Goal: Information Seeking & Learning: Check status

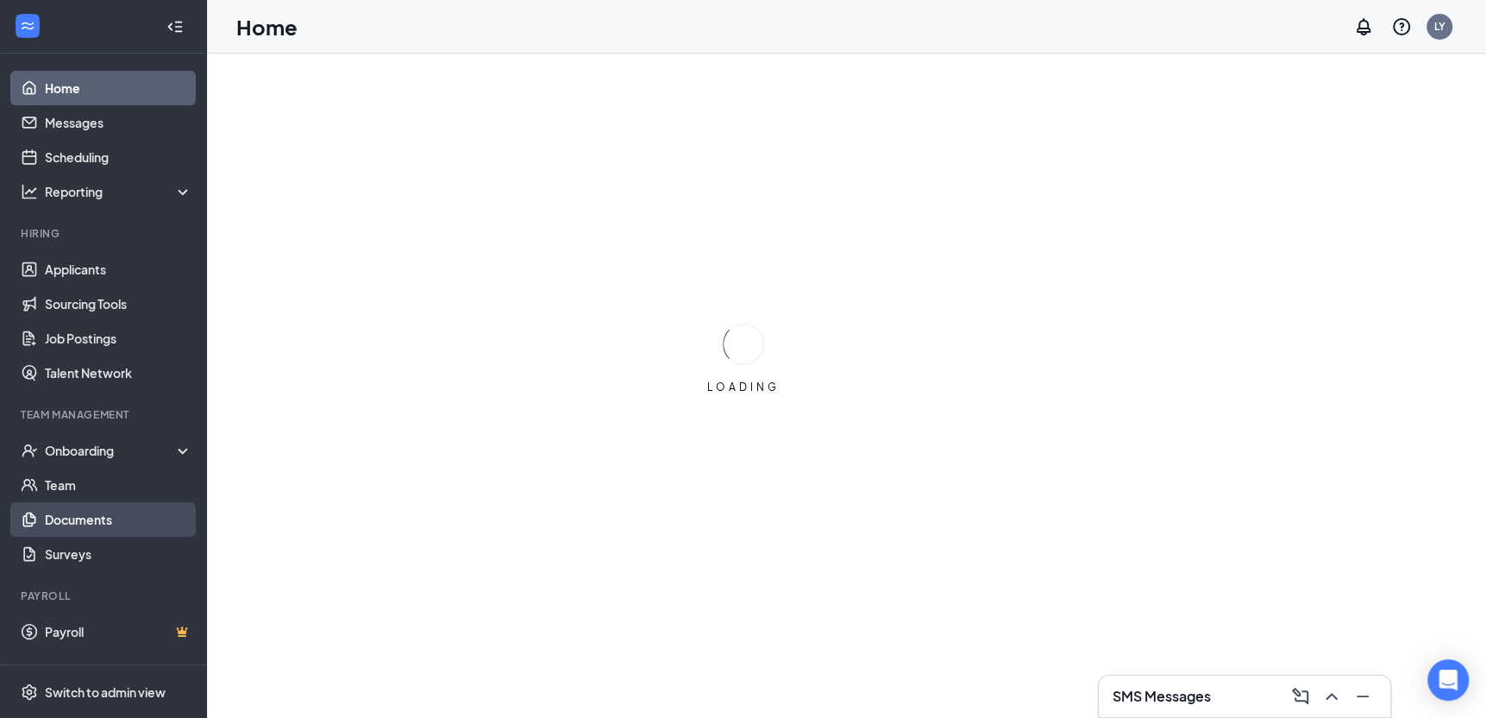
click at [91, 514] on link "Documents" at bounding box center [118, 519] width 147 height 35
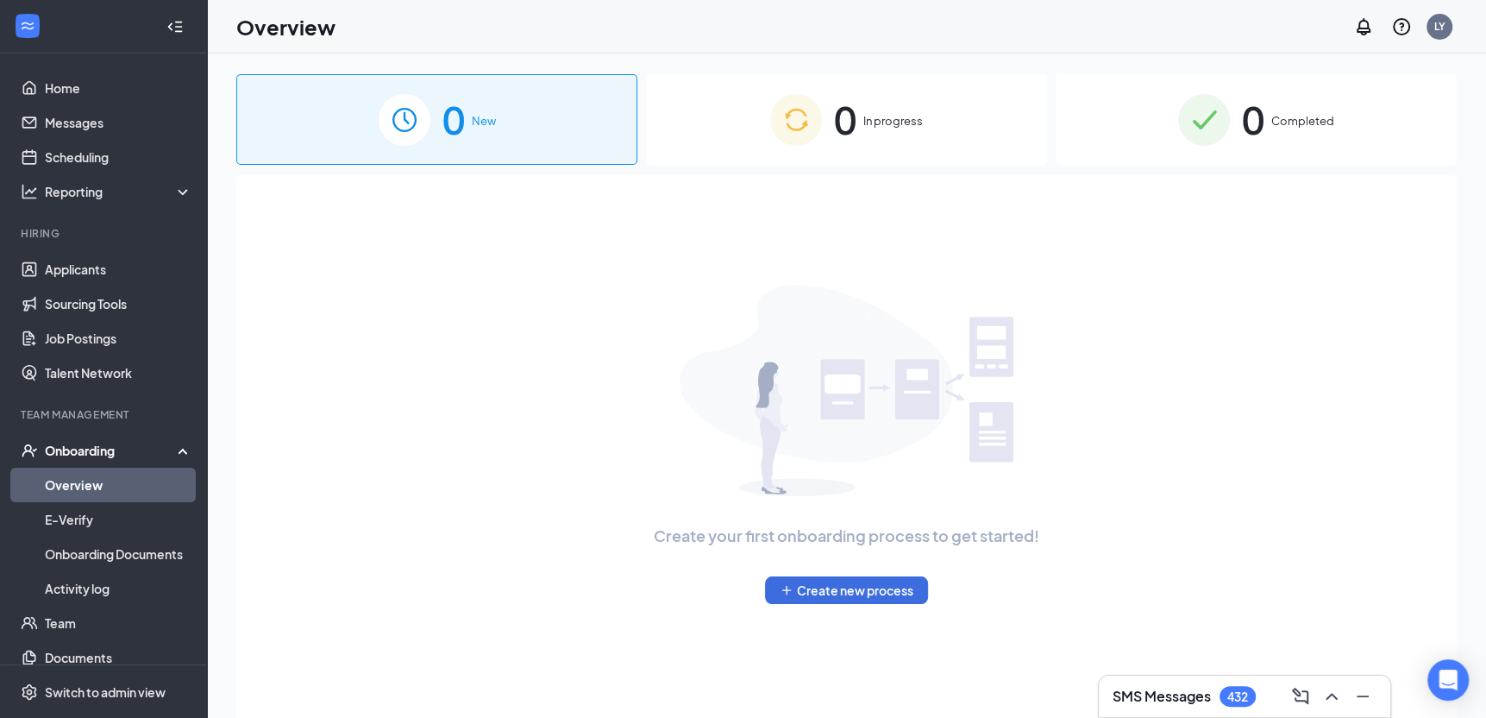
click at [1321, 139] on div "0 Completed" at bounding box center [1256, 119] width 401 height 91
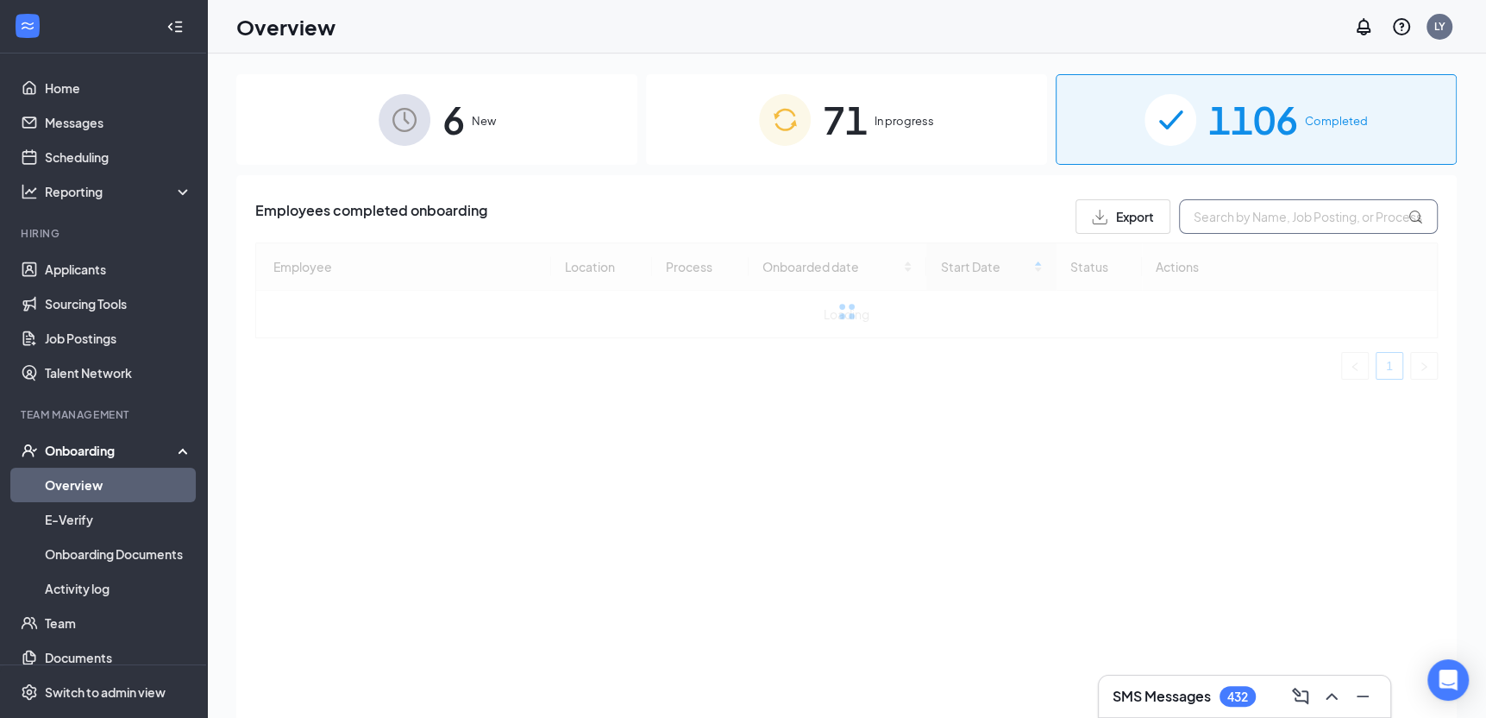
click at [1252, 216] on input "text" at bounding box center [1308, 216] width 259 height 35
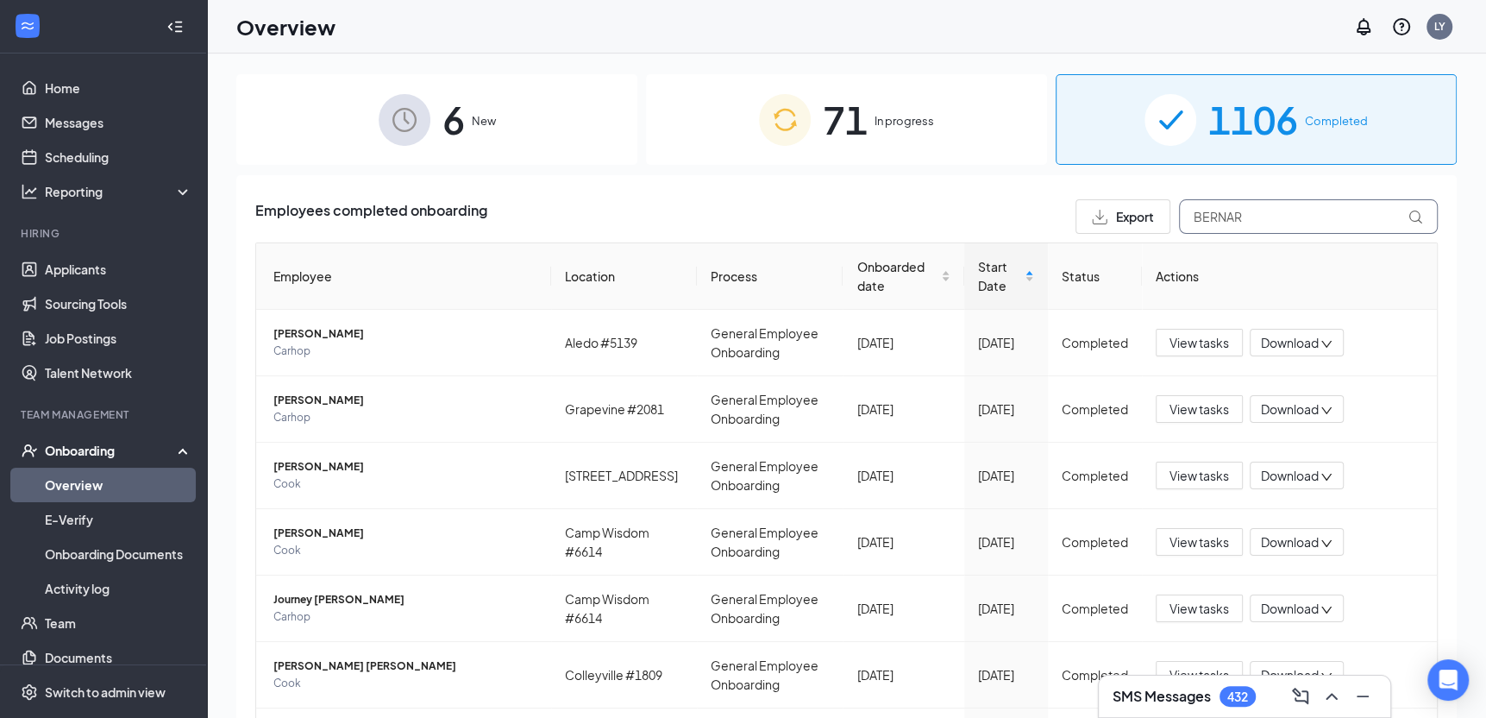
type input "BERNARD"
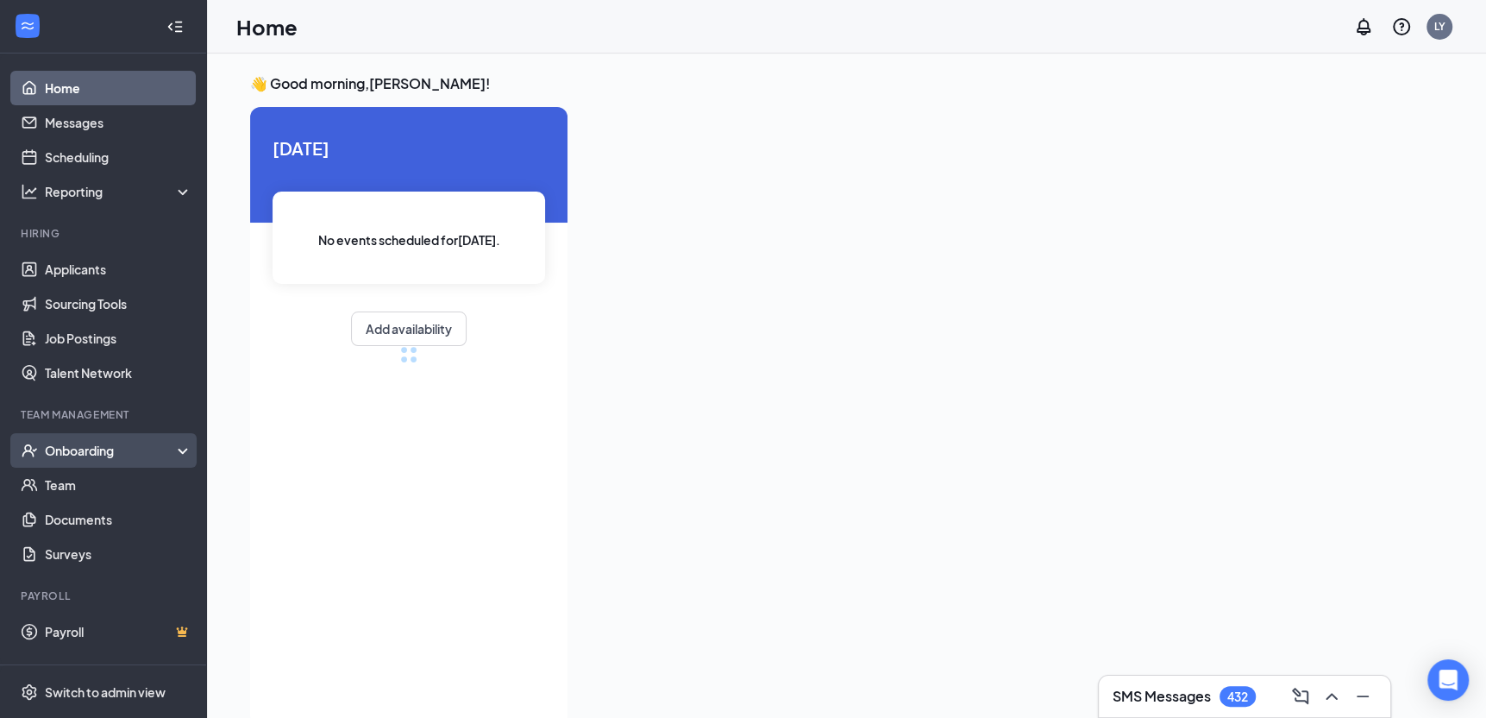
click at [82, 446] on div "Onboarding" at bounding box center [111, 450] width 133 height 17
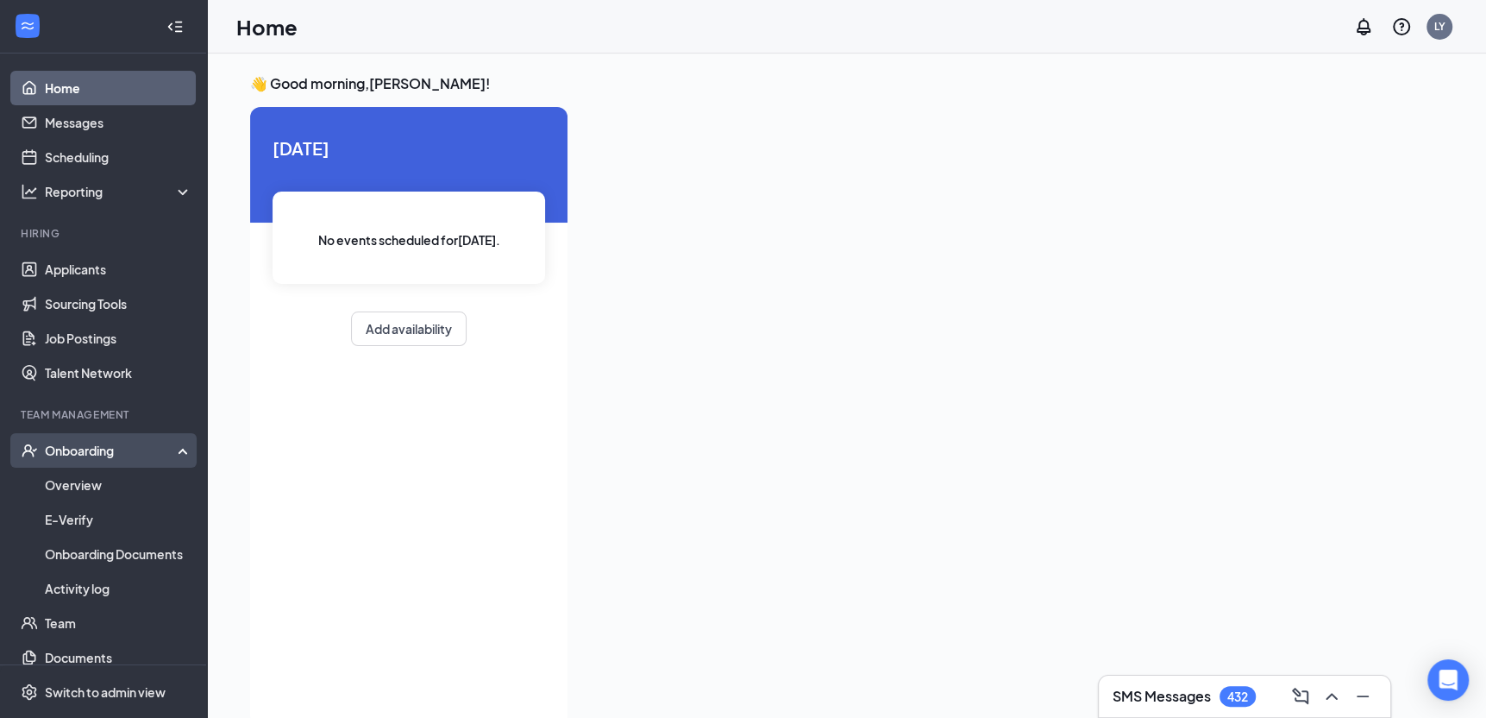
click at [85, 446] on div "Onboarding" at bounding box center [111, 450] width 133 height 17
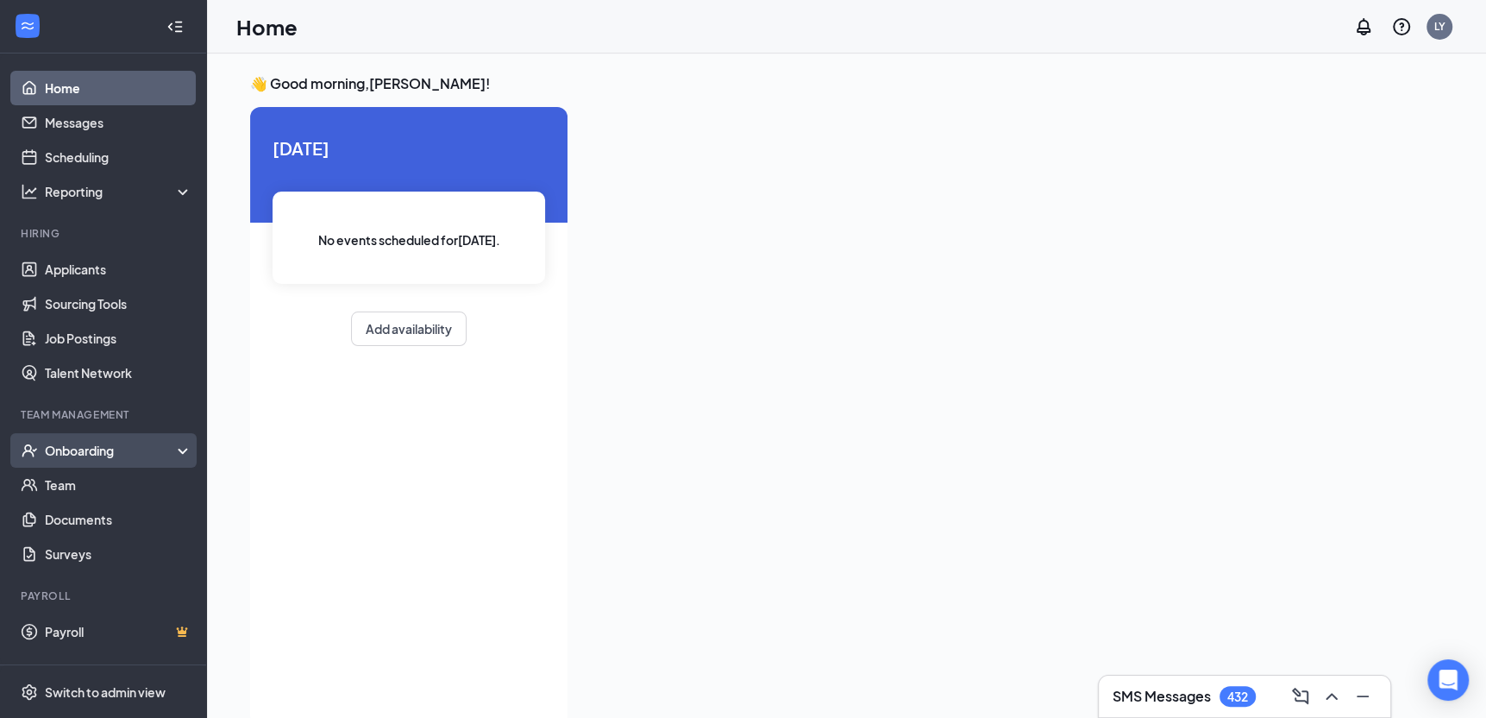
click at [85, 446] on div "Onboarding" at bounding box center [111, 450] width 133 height 17
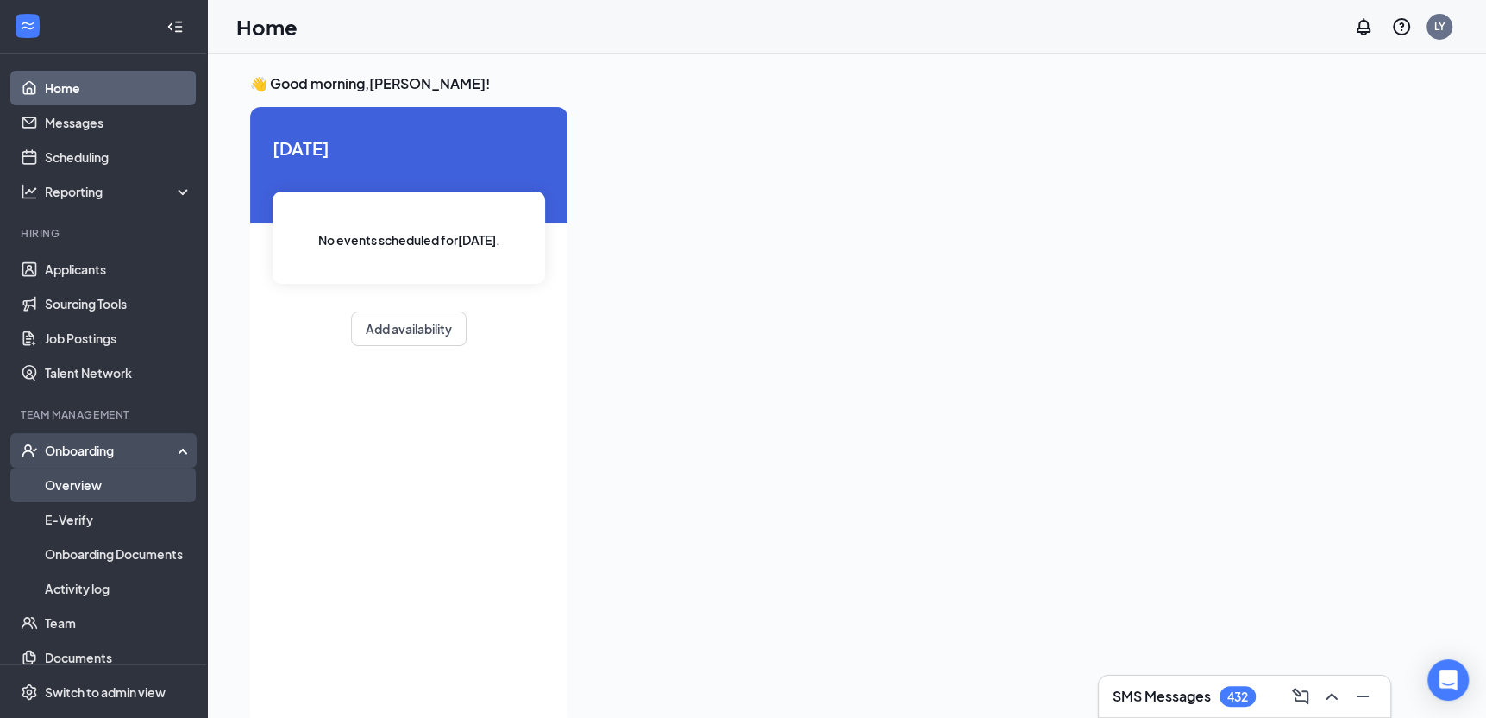
click at [103, 487] on link "Overview" at bounding box center [118, 484] width 147 height 35
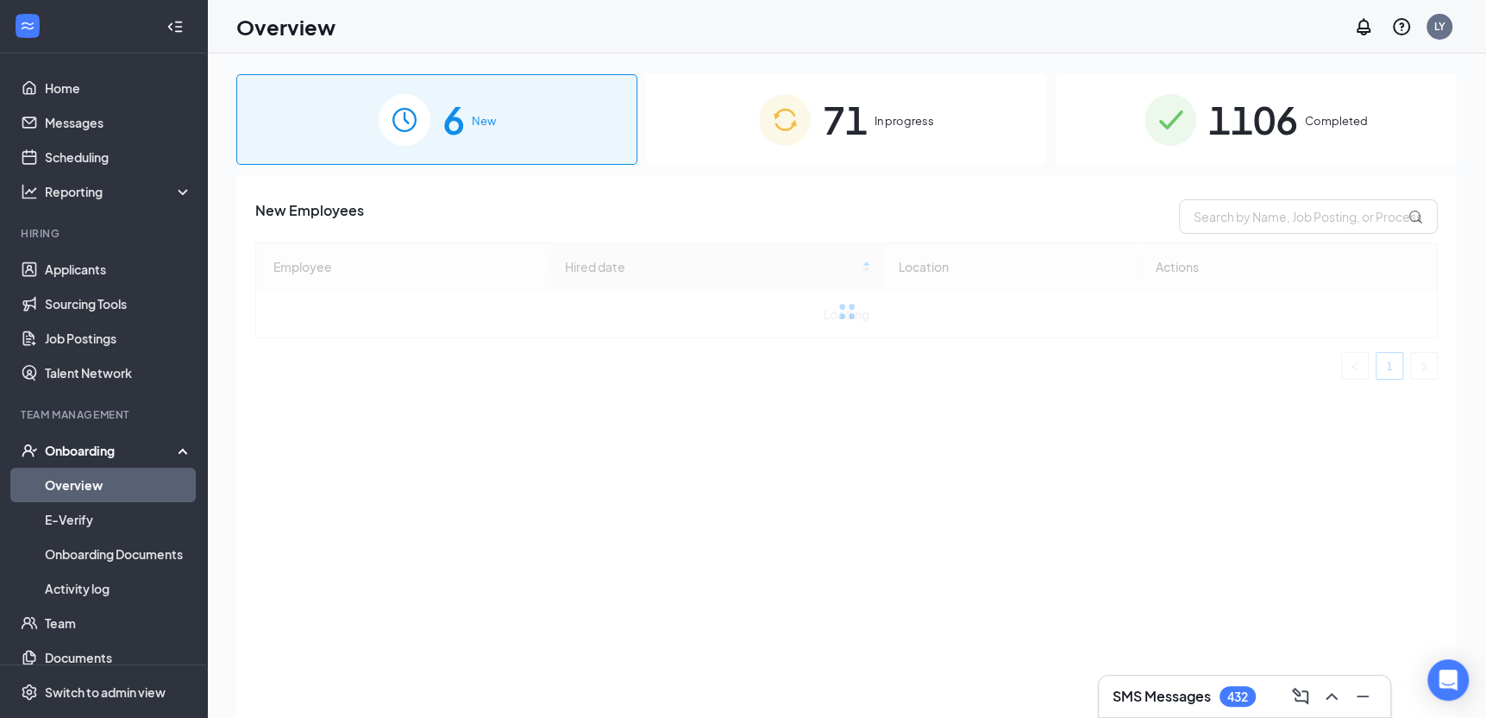
click at [1256, 141] on span "1106" at bounding box center [1253, 120] width 90 height 60
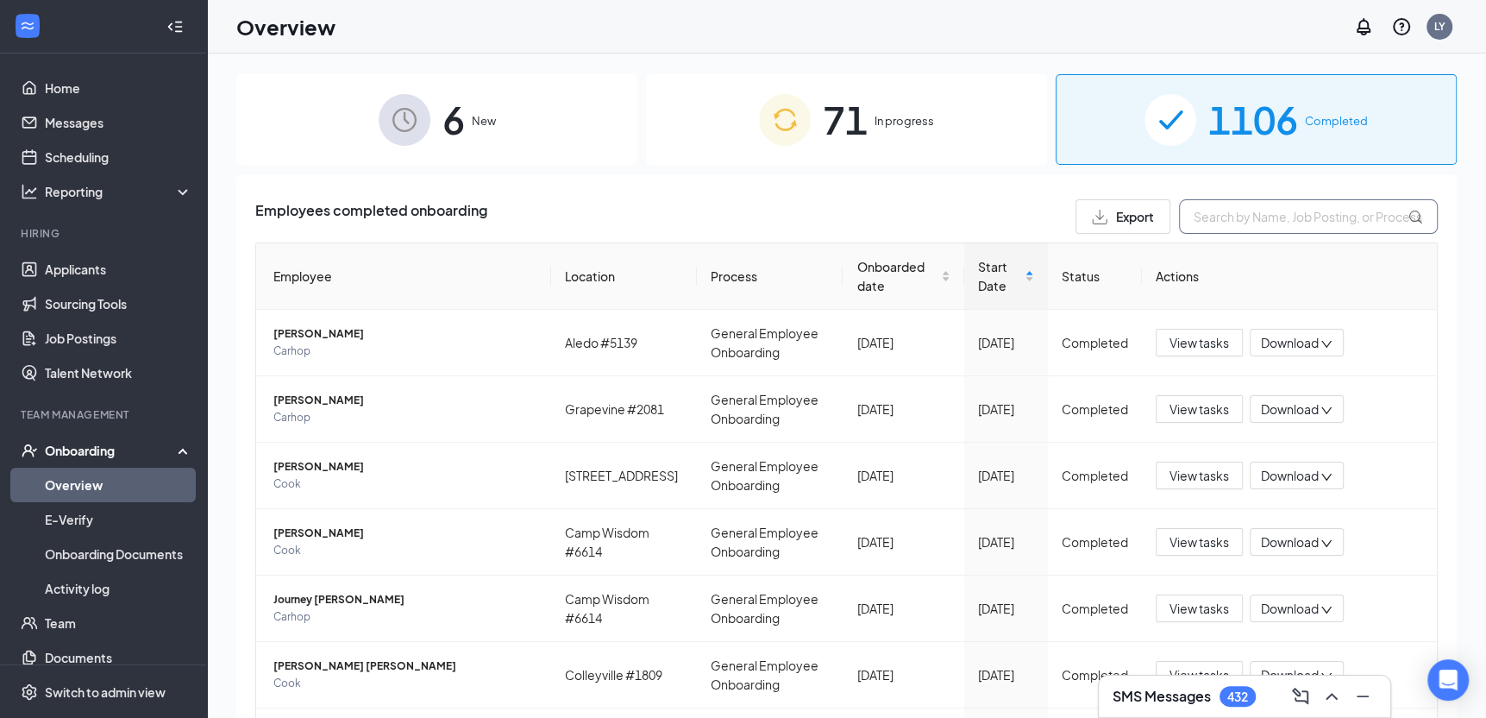
click at [1212, 218] on input "text" at bounding box center [1308, 216] width 259 height 35
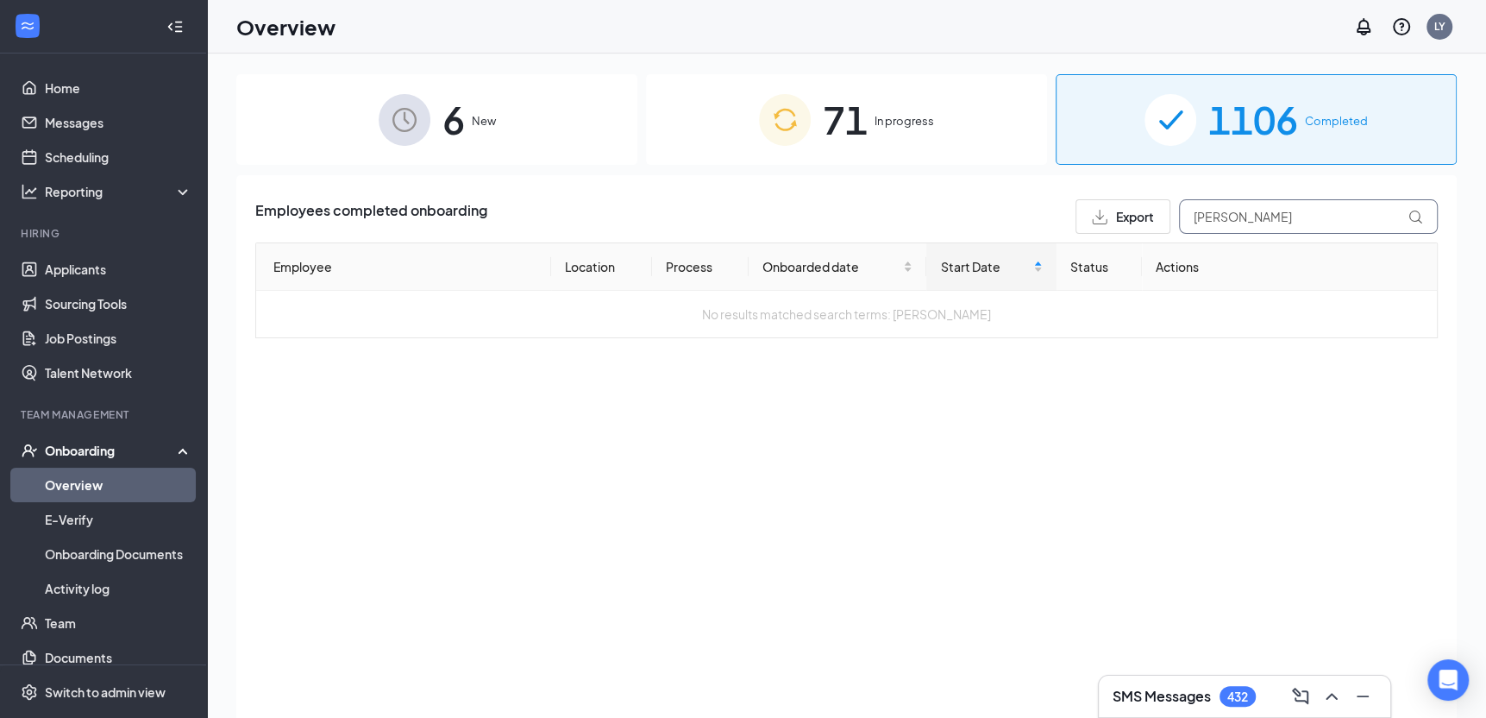
drag, startPoint x: 1238, startPoint y: 207, endPoint x: 1107, endPoint y: 219, distance: 131.7
click at [1107, 219] on div "Export [PERSON_NAME]" at bounding box center [1257, 216] width 362 height 35
drag, startPoint x: 1282, startPoint y: 211, endPoint x: 1026, endPoint y: 221, distance: 256.3
click at [1030, 221] on div "Employees completed onboarding Export [PERSON_NAME]" at bounding box center [846, 216] width 1183 height 35
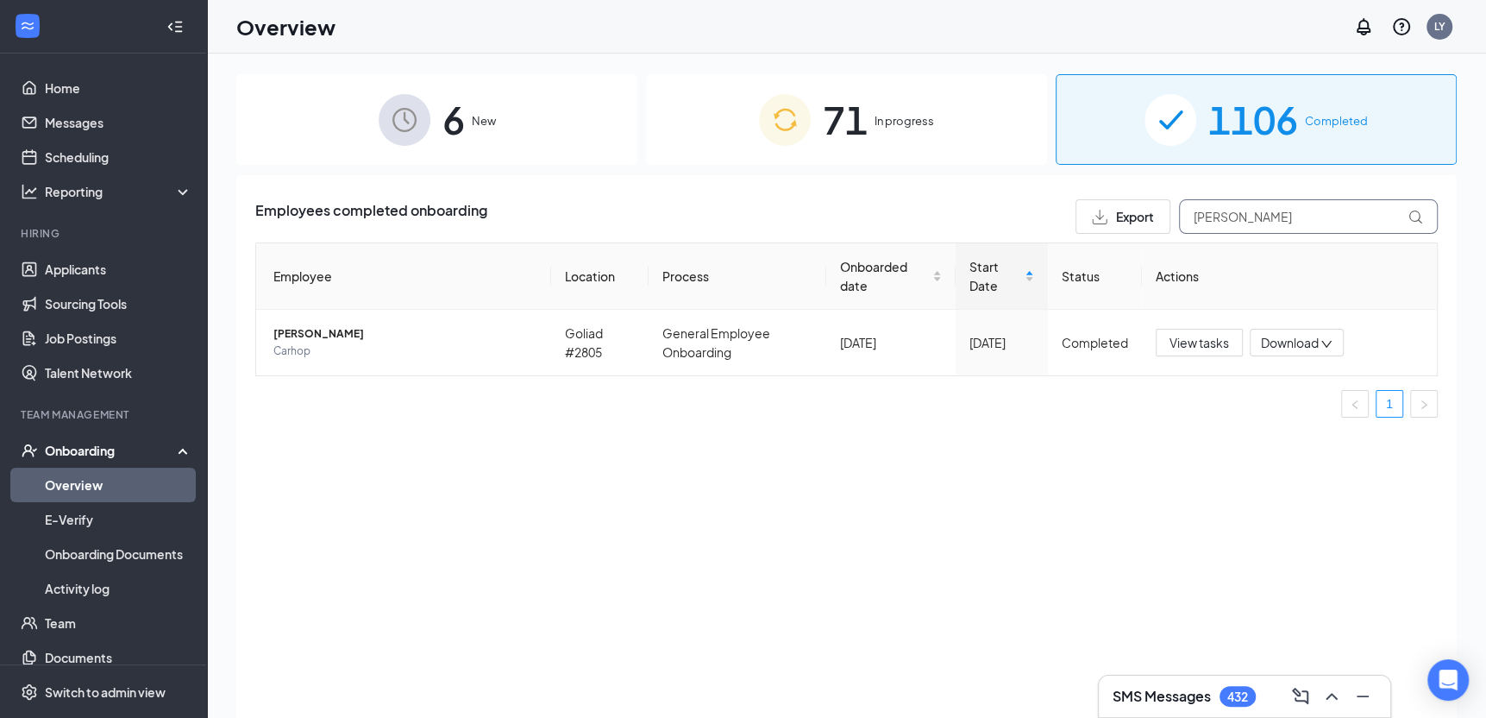
type input "[PERSON_NAME]"
click at [930, 127] on span "In progress" at bounding box center [905, 120] width 60 height 17
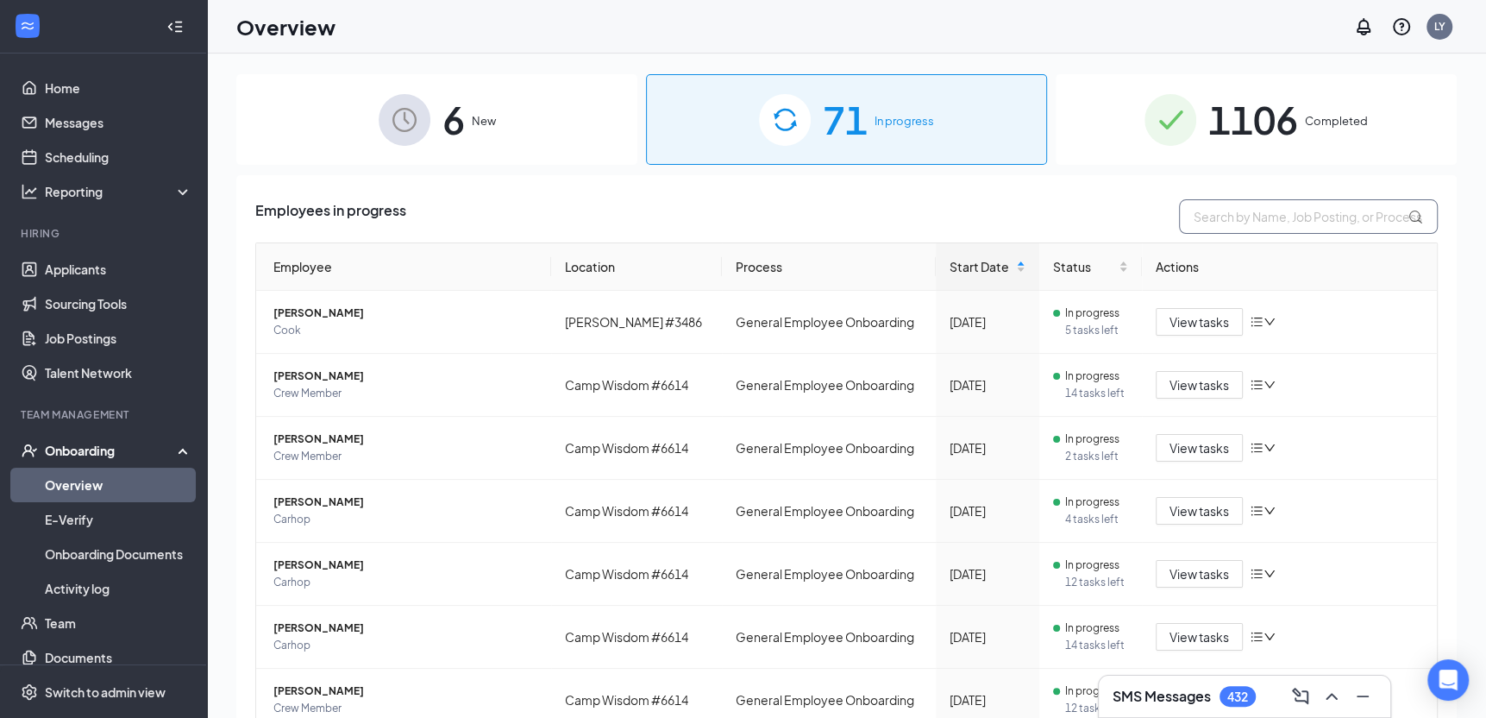
click at [1265, 211] on input "text" at bounding box center [1308, 216] width 259 height 35
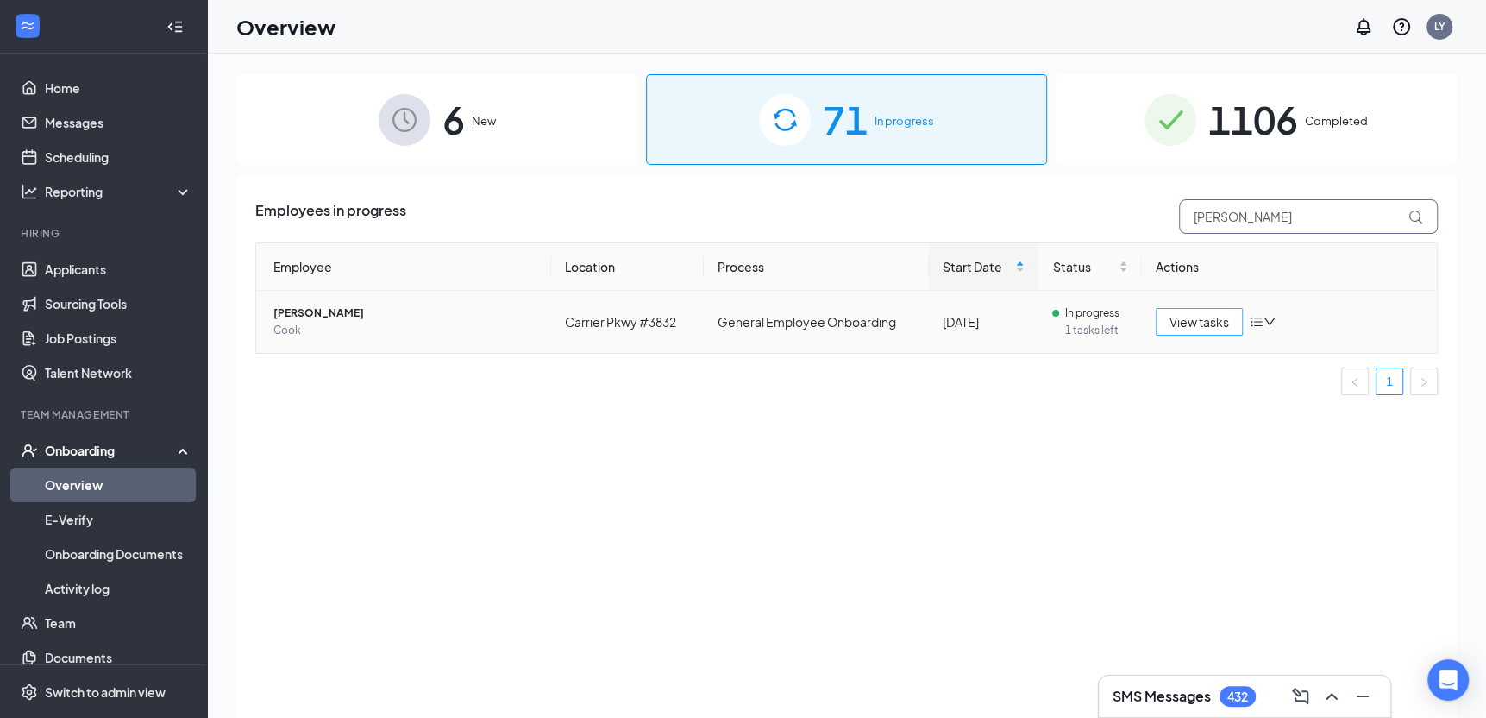
type input "[PERSON_NAME]"
click at [1160, 328] on button "View tasks" at bounding box center [1199, 322] width 87 height 28
click at [304, 308] on span "[PERSON_NAME]" at bounding box center [405, 312] width 264 height 17
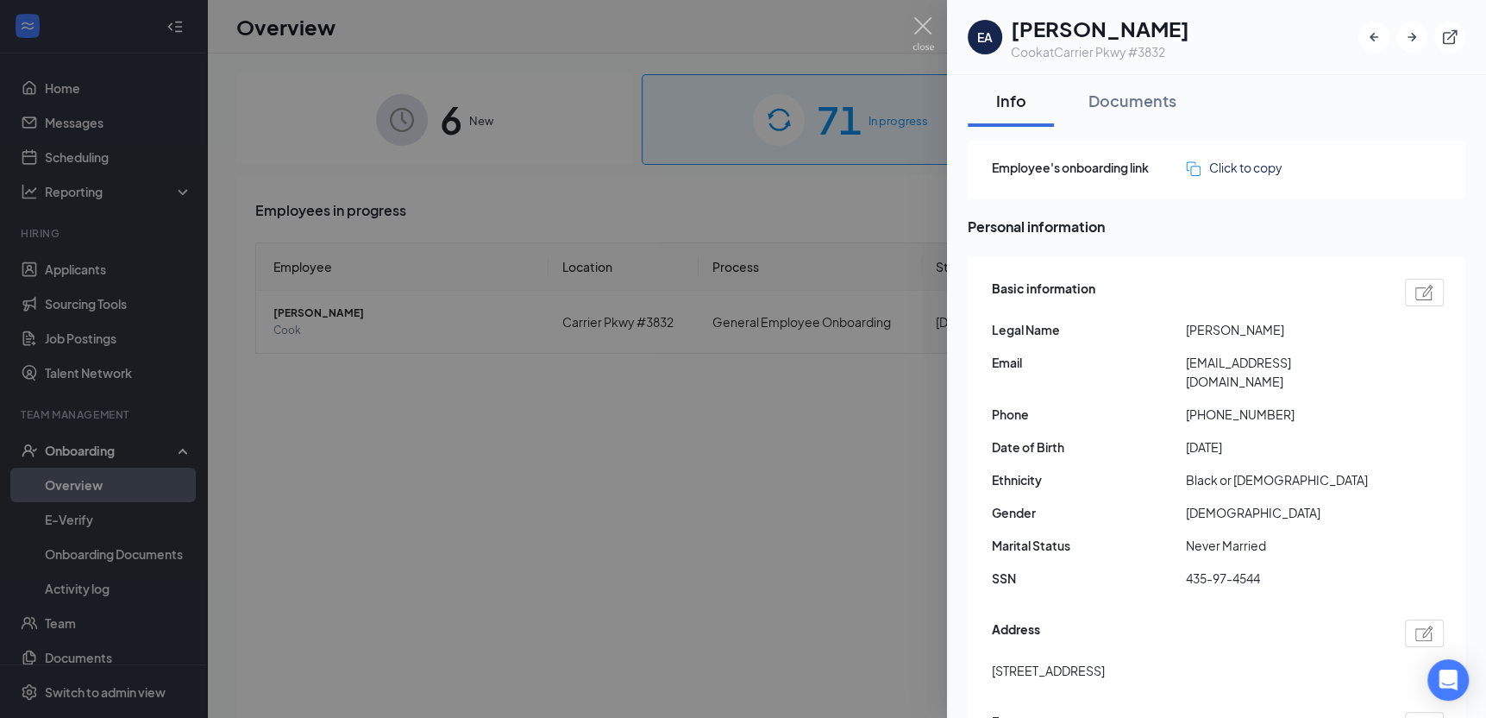
click at [1415, 296] on img at bounding box center [1424, 293] width 18 height 16
type input "[DATE]"
type input "[PHONE_NUMBER]"
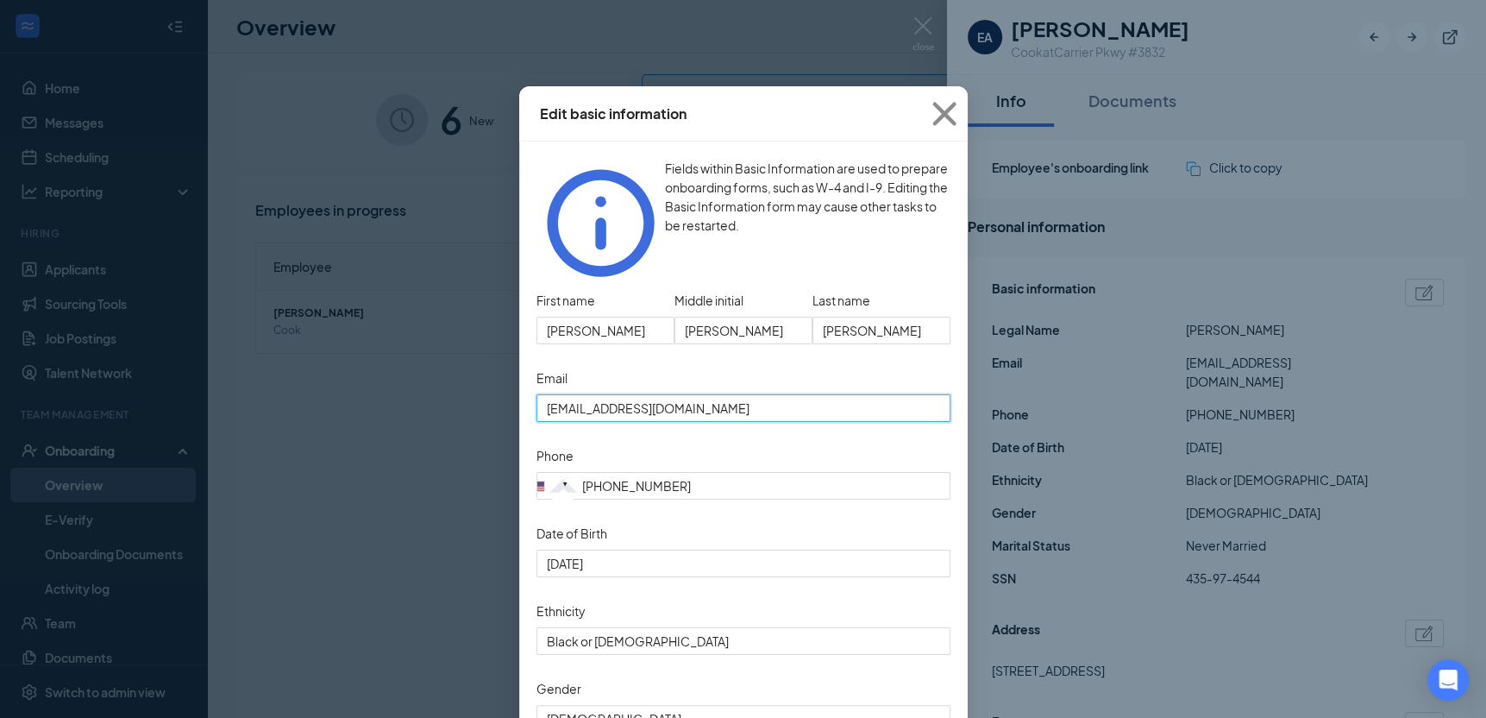
drag, startPoint x: 769, startPoint y: 380, endPoint x: 568, endPoint y: 380, distance: 201.0
click at [492, 380] on div "Edit basic information Fields within Basic Information are used to prepare onbo…" at bounding box center [743, 359] width 1486 height 718
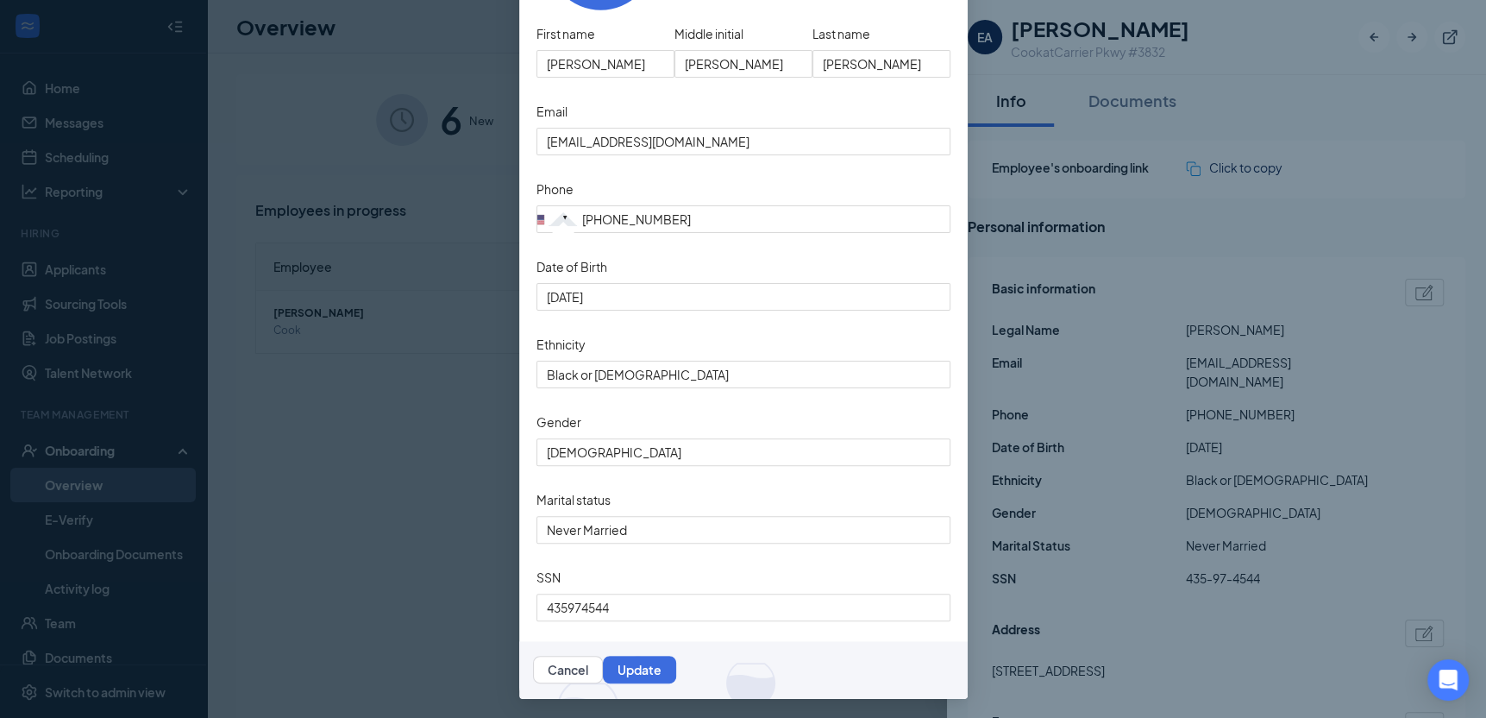
scroll to position [273, 0]
drag, startPoint x: 658, startPoint y: 594, endPoint x: 493, endPoint y: 604, distance: 165.0
click at [476, 600] on div "Edit basic information Fields within Basic Information are used to prepare onbo…" at bounding box center [743, 359] width 1486 height 718
click at [603, 659] on button "Cancel" at bounding box center [568, 670] width 70 height 28
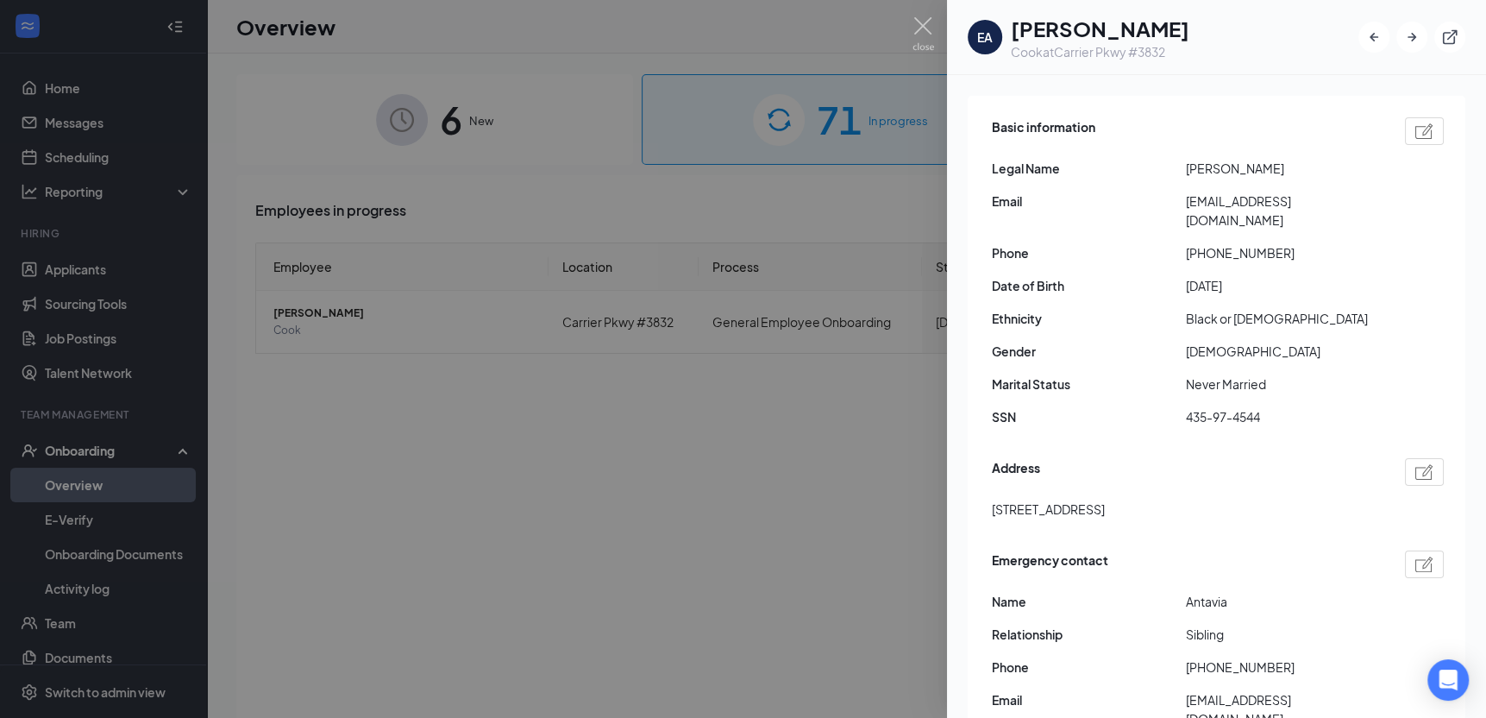
scroll to position [0, 0]
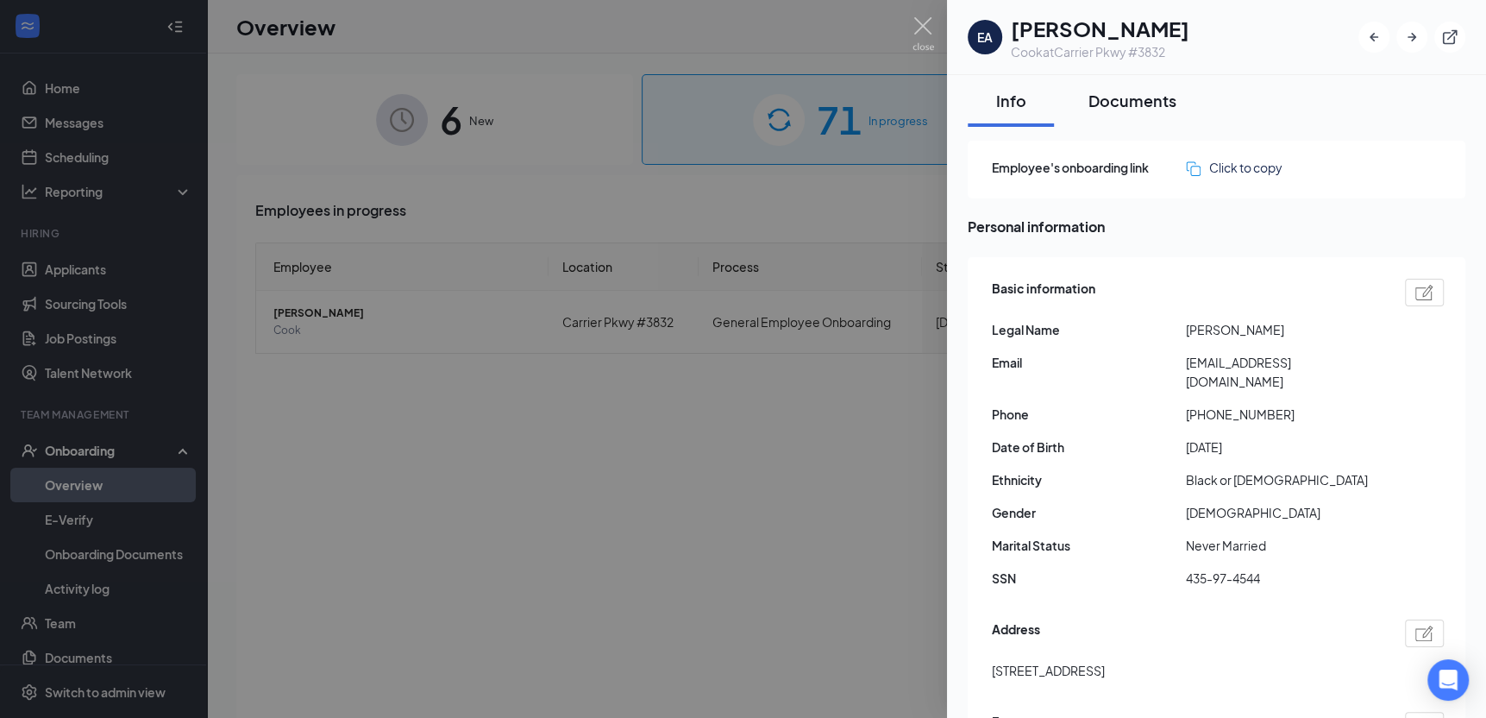
click at [1117, 107] on div "Documents" at bounding box center [1133, 101] width 88 height 22
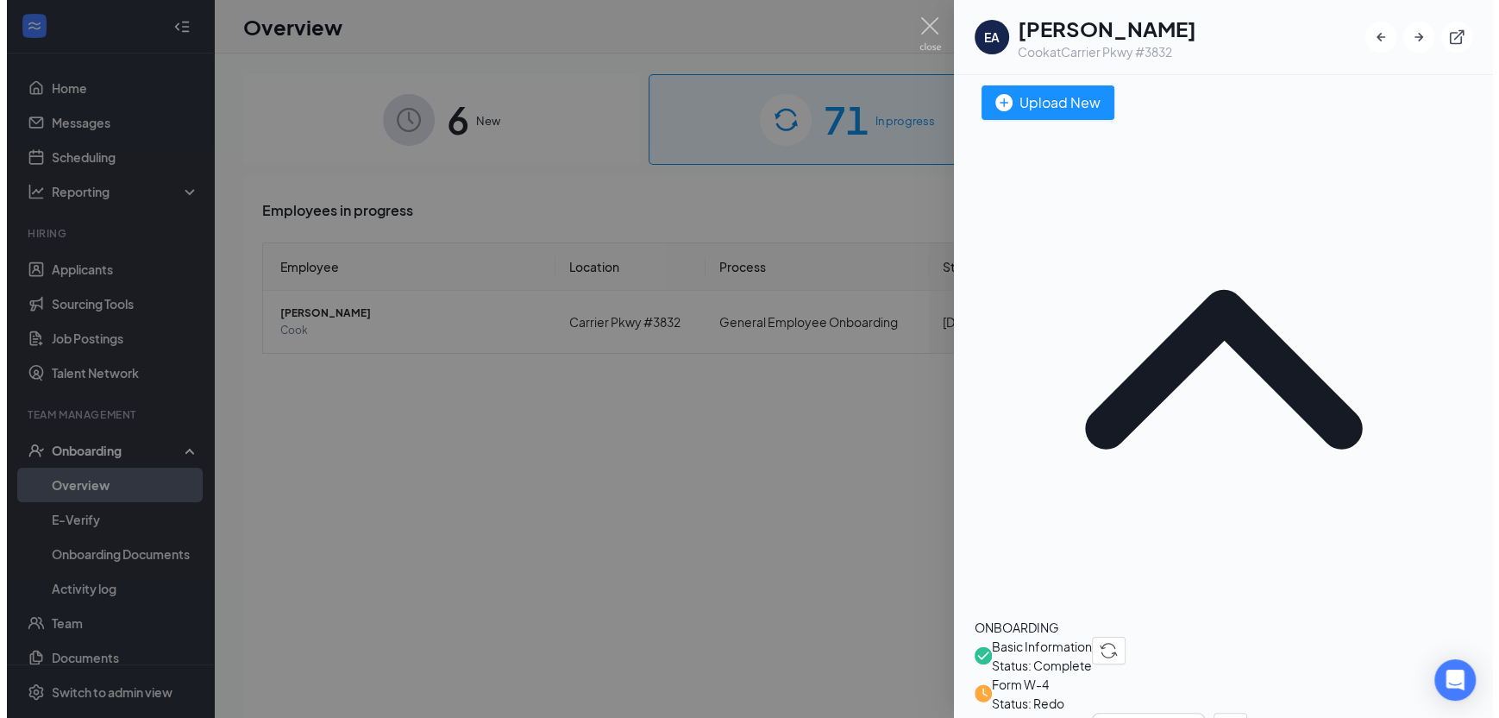
scroll to position [173, 0]
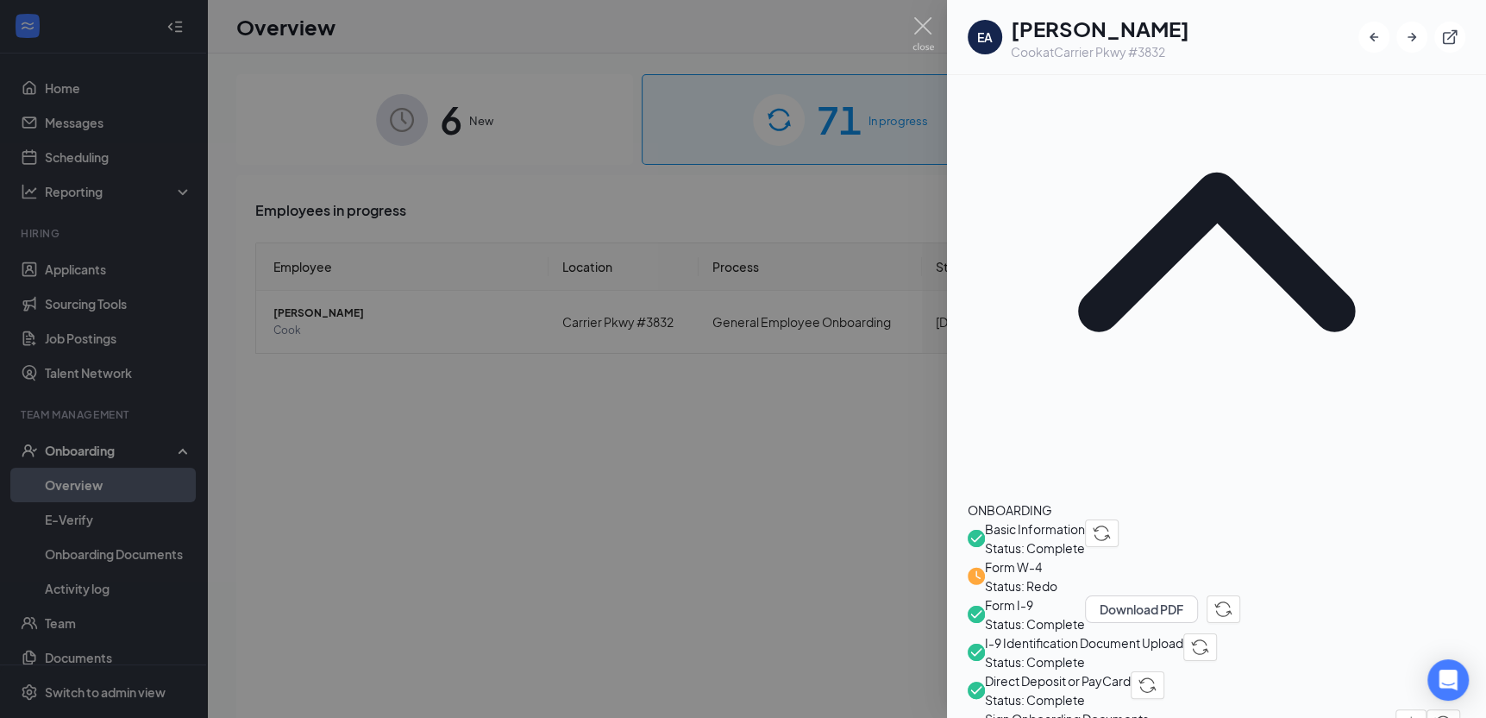
click at [1098, 671] on span "Direct Deposit or PayCard" at bounding box center [1058, 680] width 146 height 19
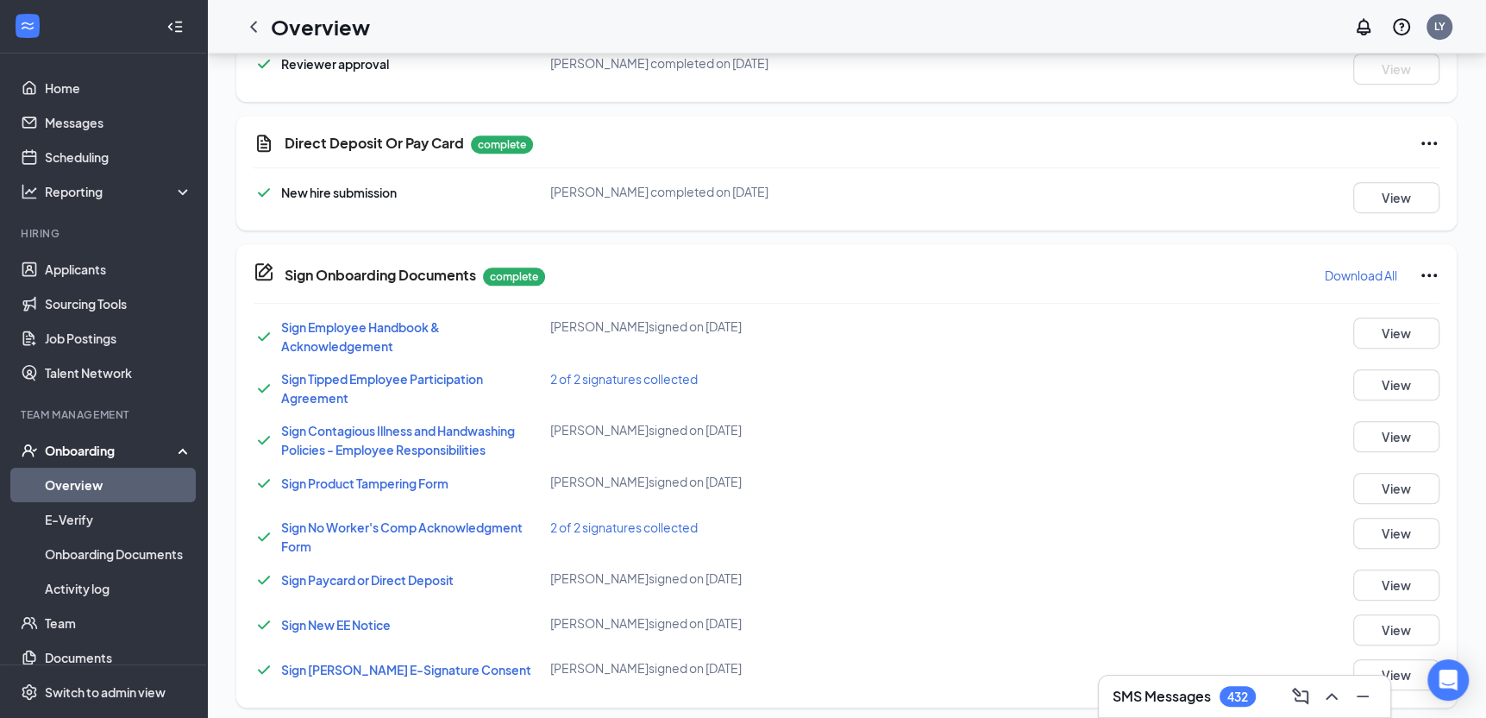
scroll to position [781, 0]
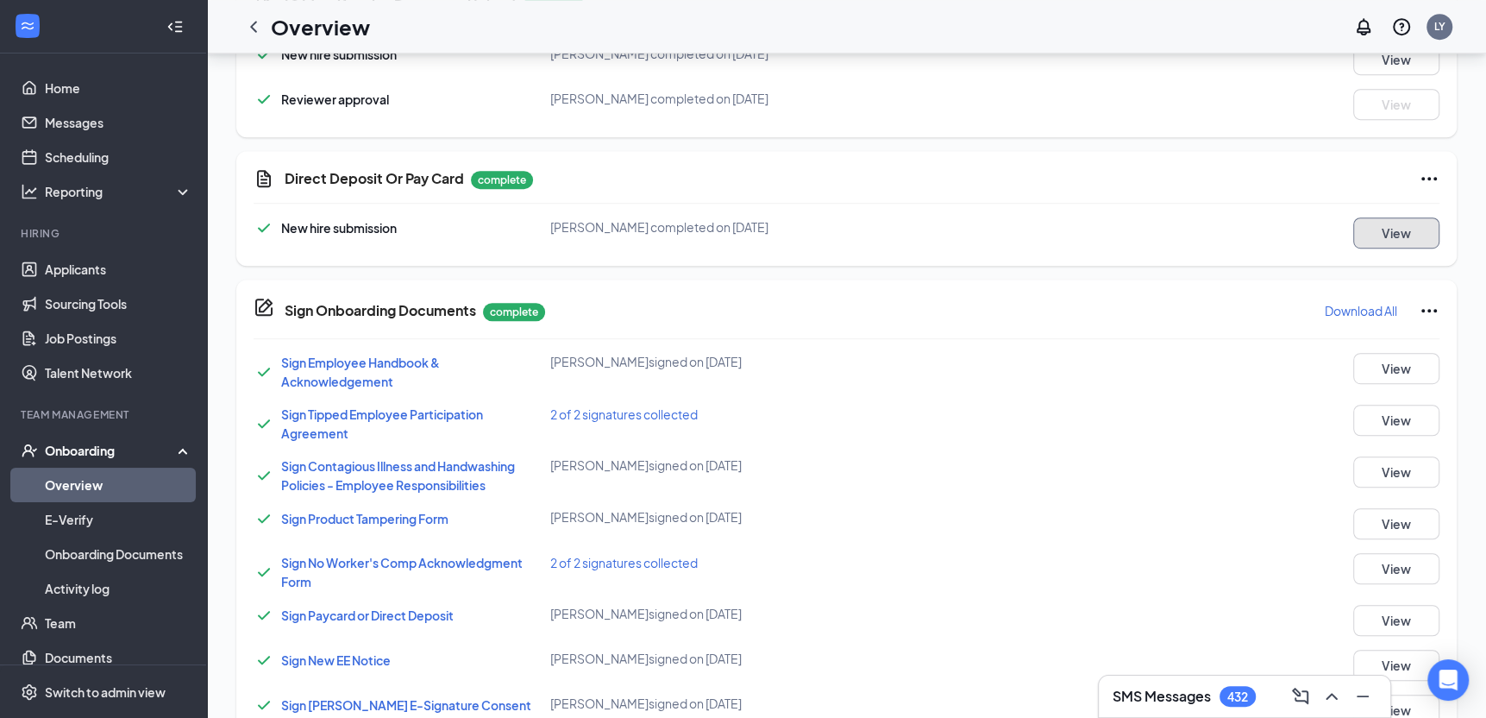
click at [1365, 228] on button "View" at bounding box center [1396, 232] width 86 height 31
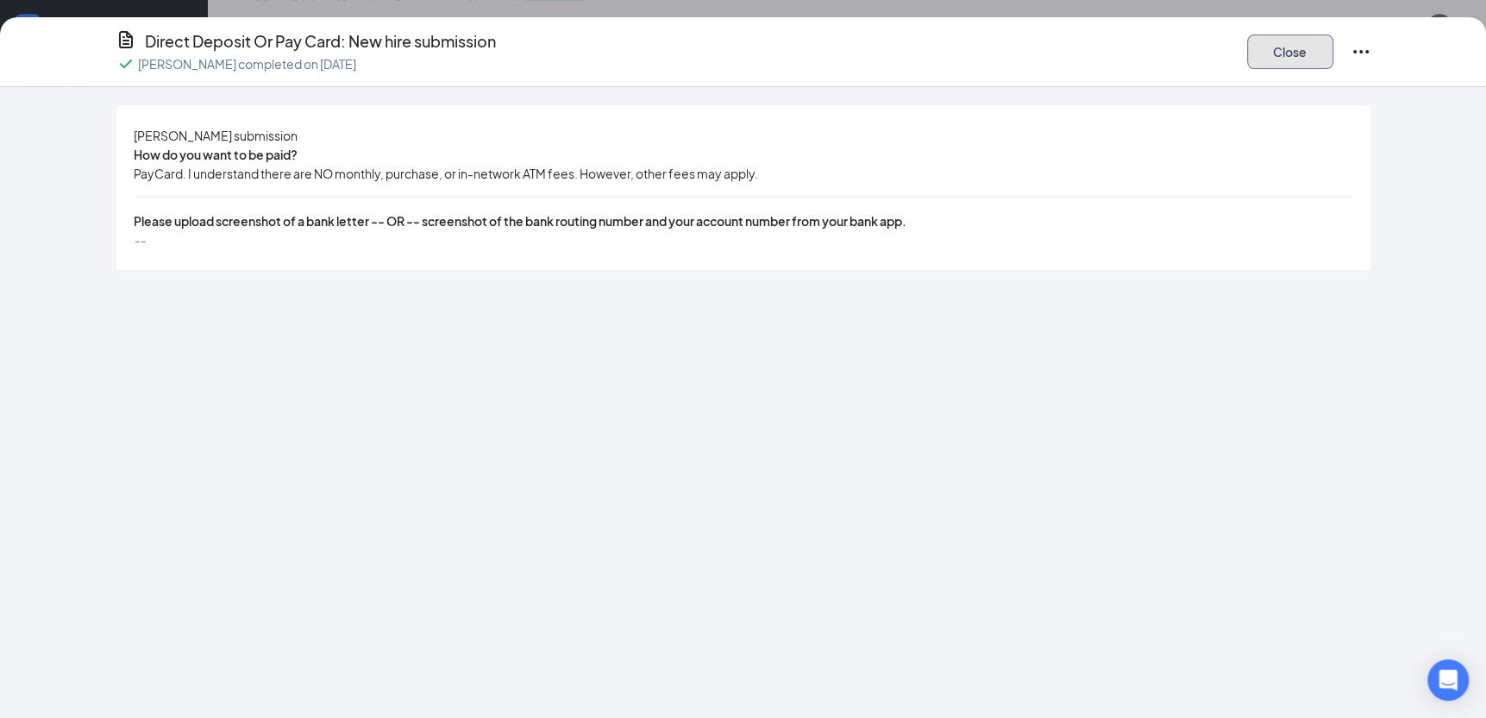
click at [1270, 48] on button "Close" at bounding box center [1290, 52] width 86 height 35
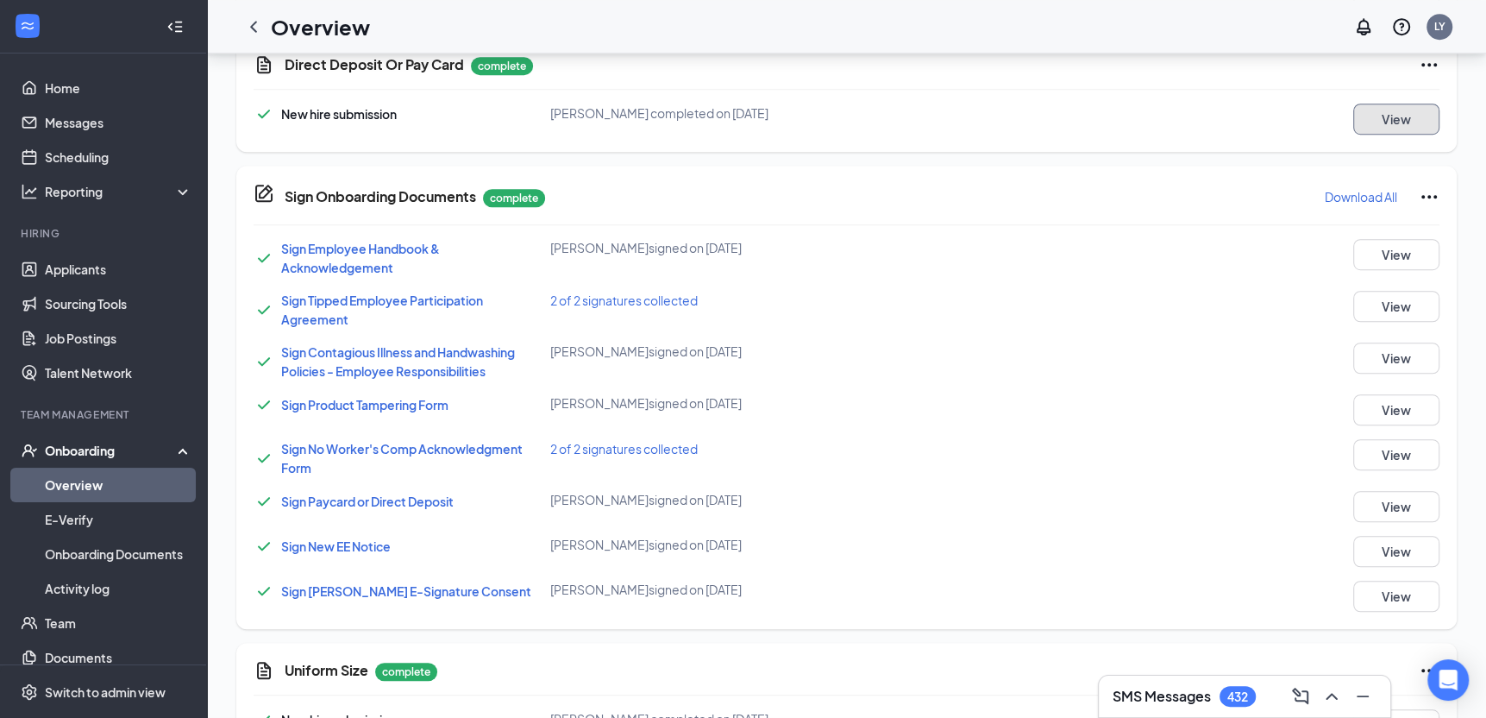
scroll to position [954, 0]
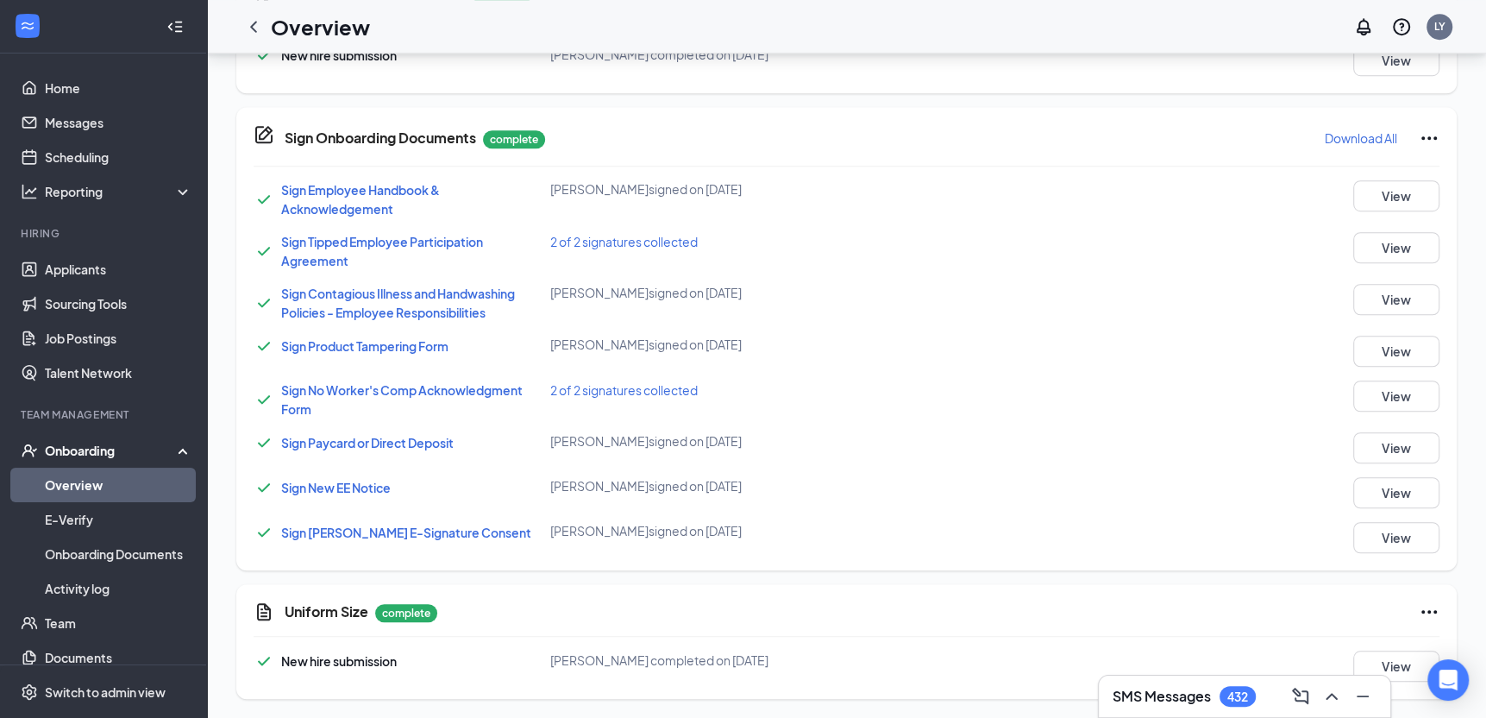
click at [433, 436] on span "Sign Paycard or Direct Deposit" at bounding box center [367, 443] width 173 height 16
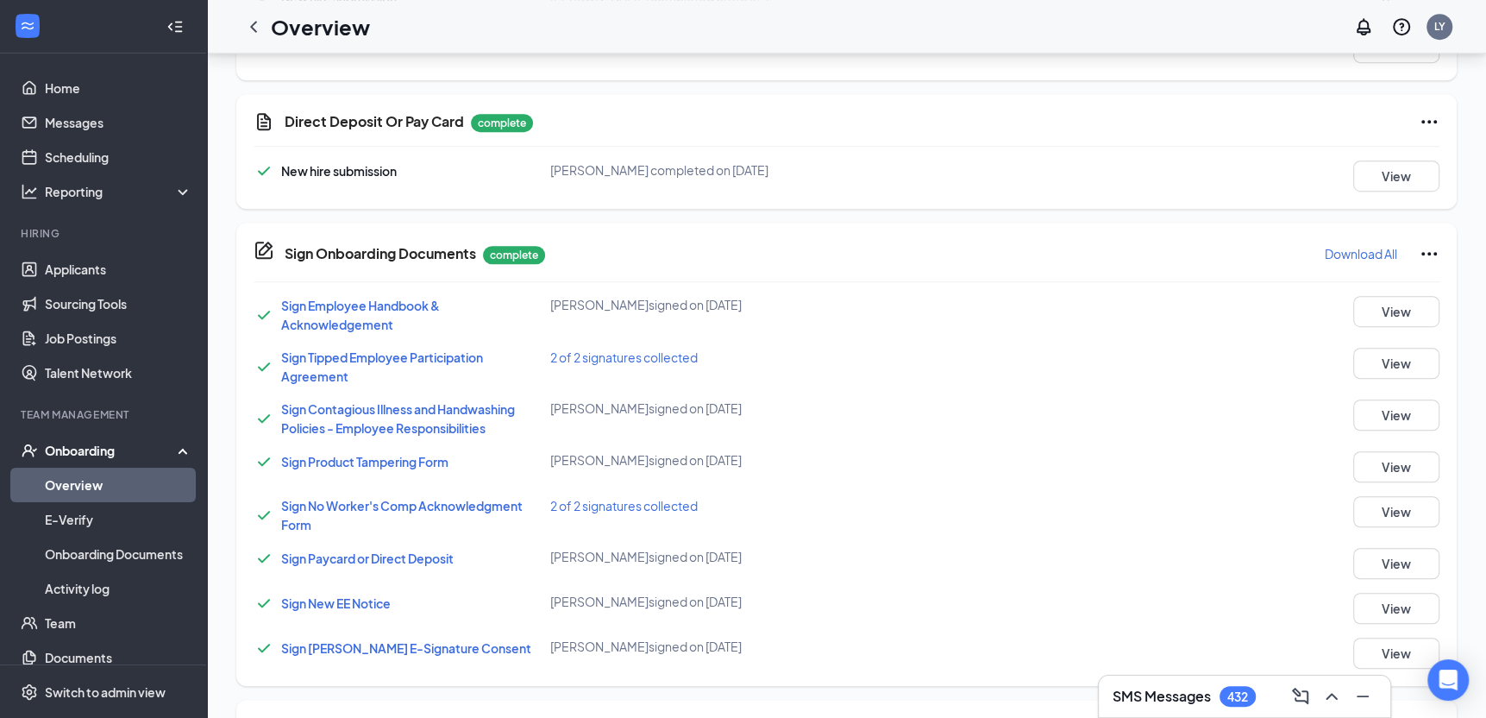
scroll to position [609, 0]
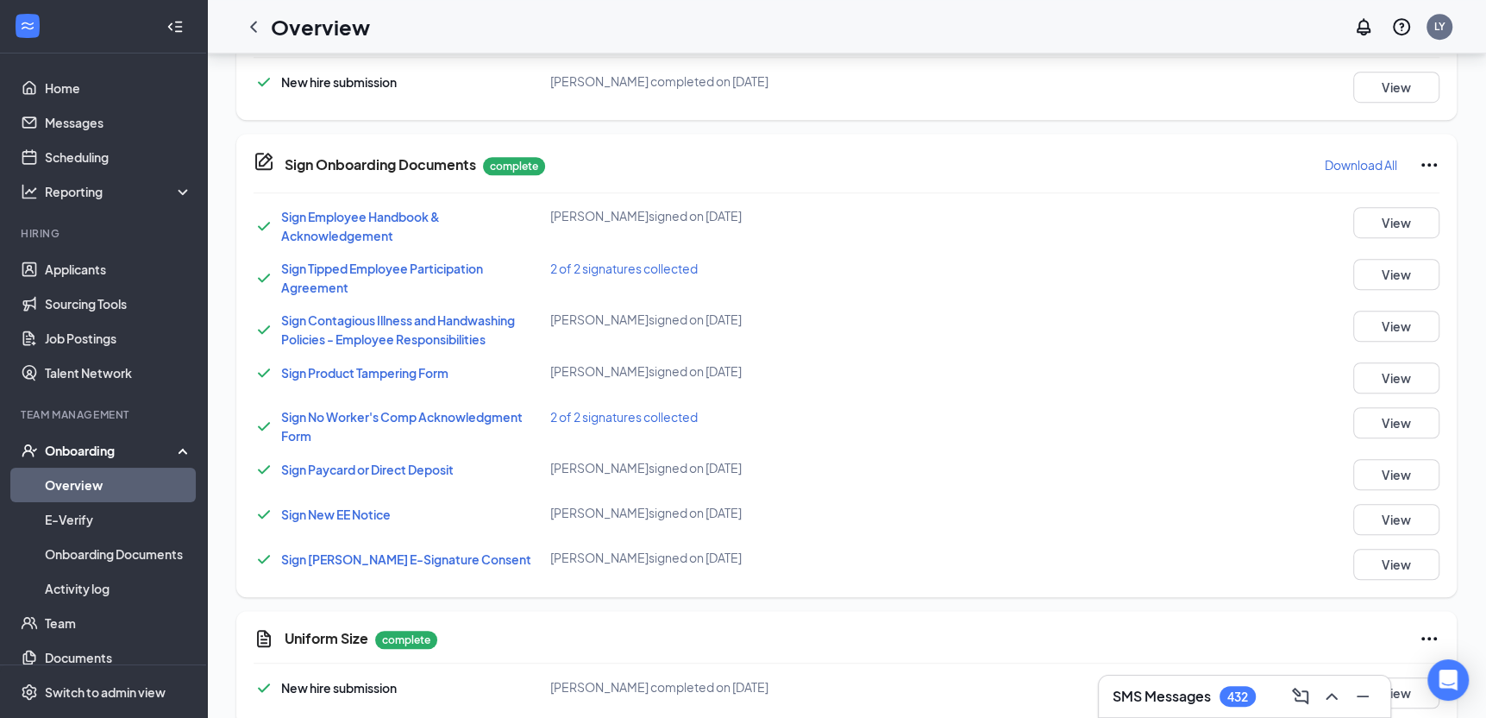
scroll to position [949, 0]
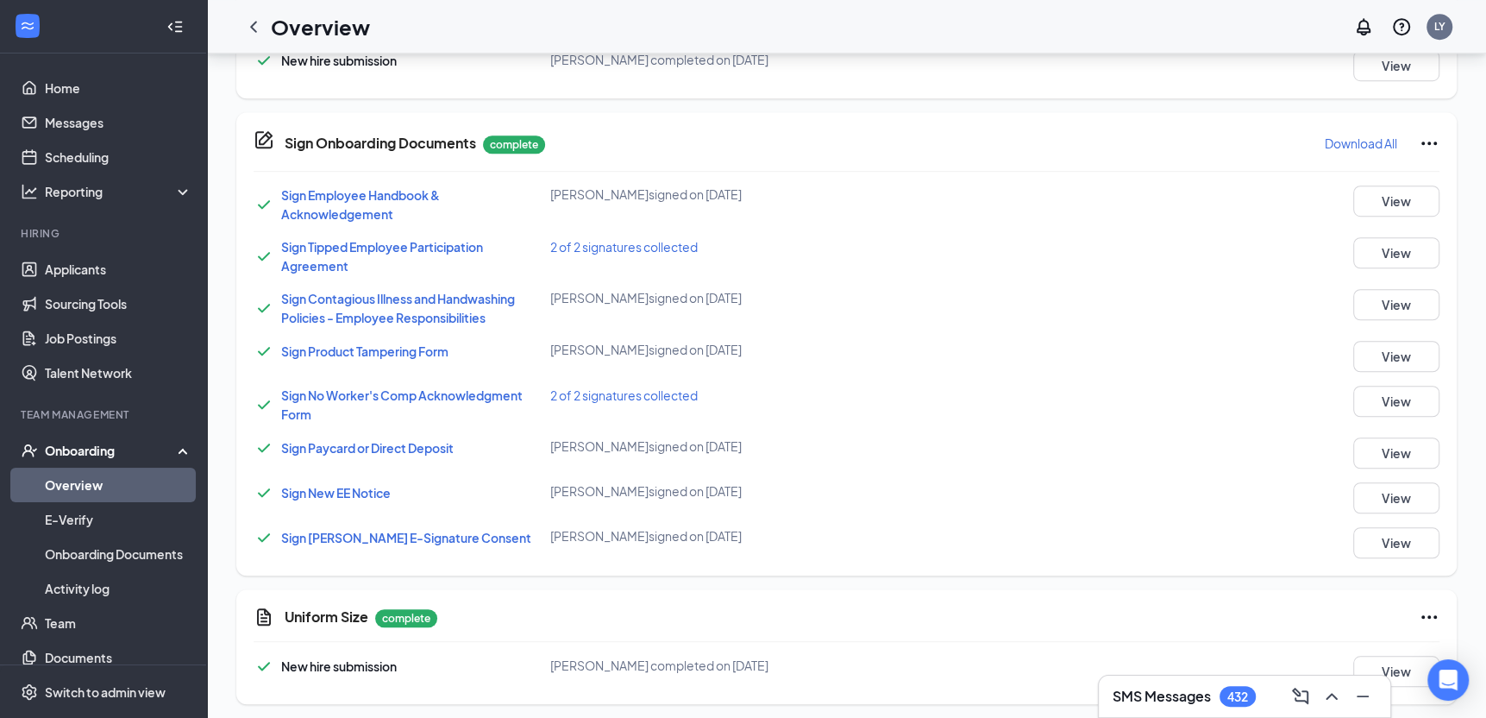
click at [110, 458] on div "Onboarding" at bounding box center [111, 450] width 133 height 17
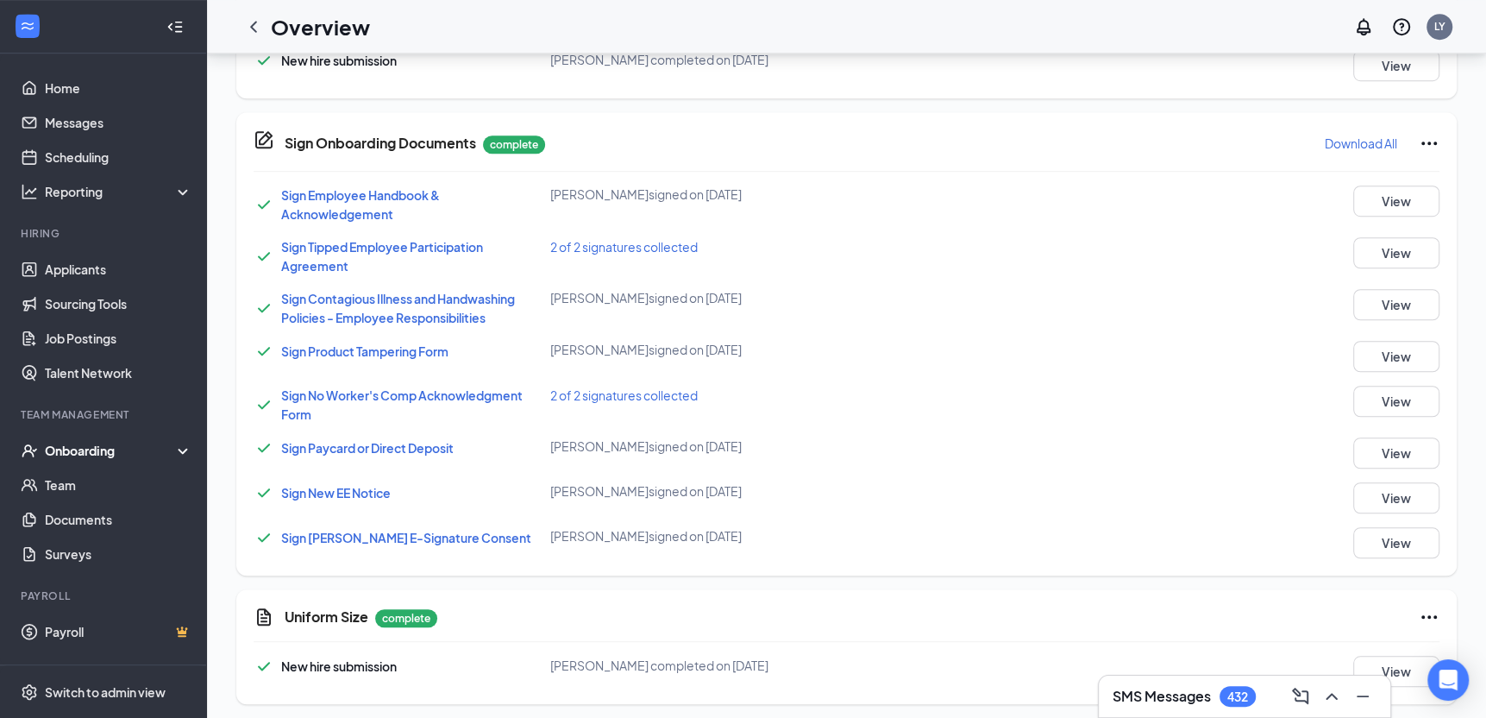
click at [98, 454] on div "Onboarding" at bounding box center [111, 450] width 133 height 17
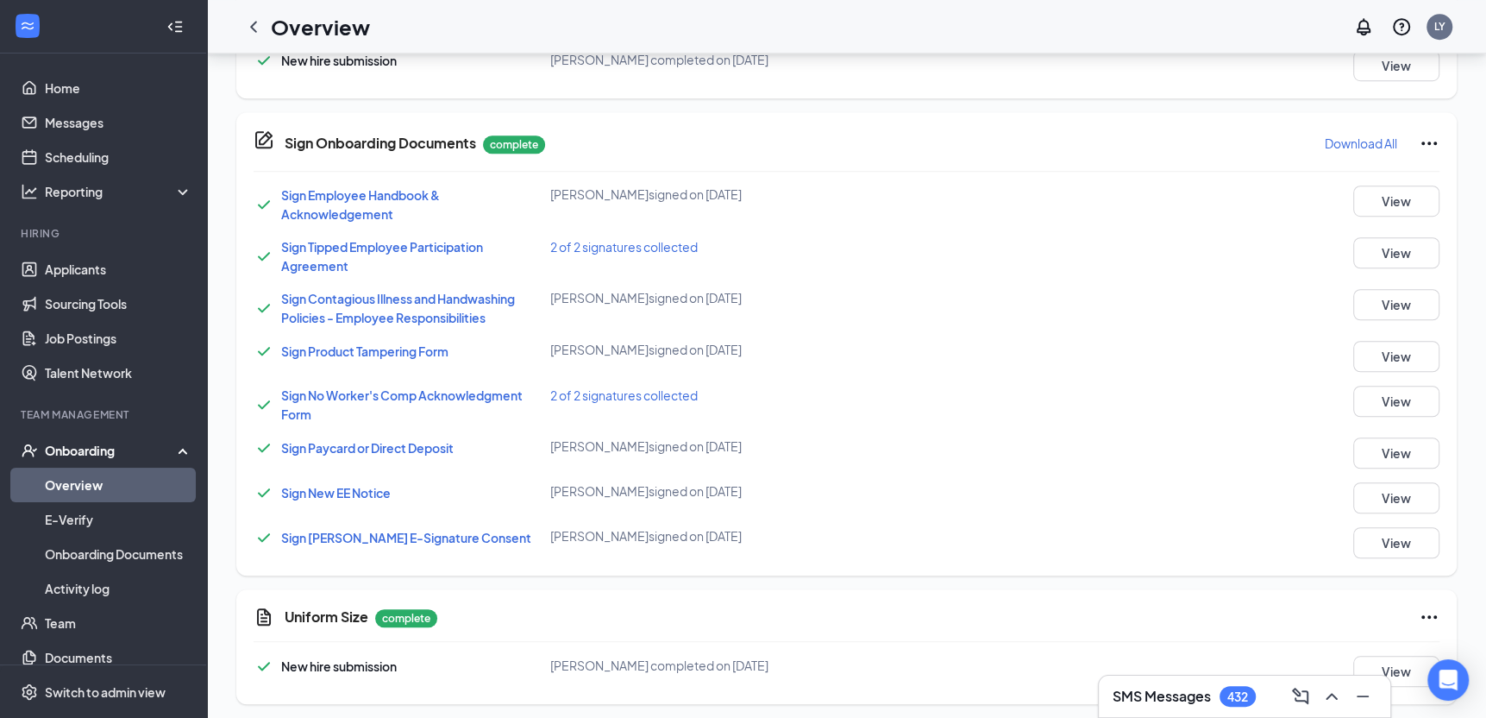
click at [99, 481] on link "Overview" at bounding box center [118, 484] width 147 height 35
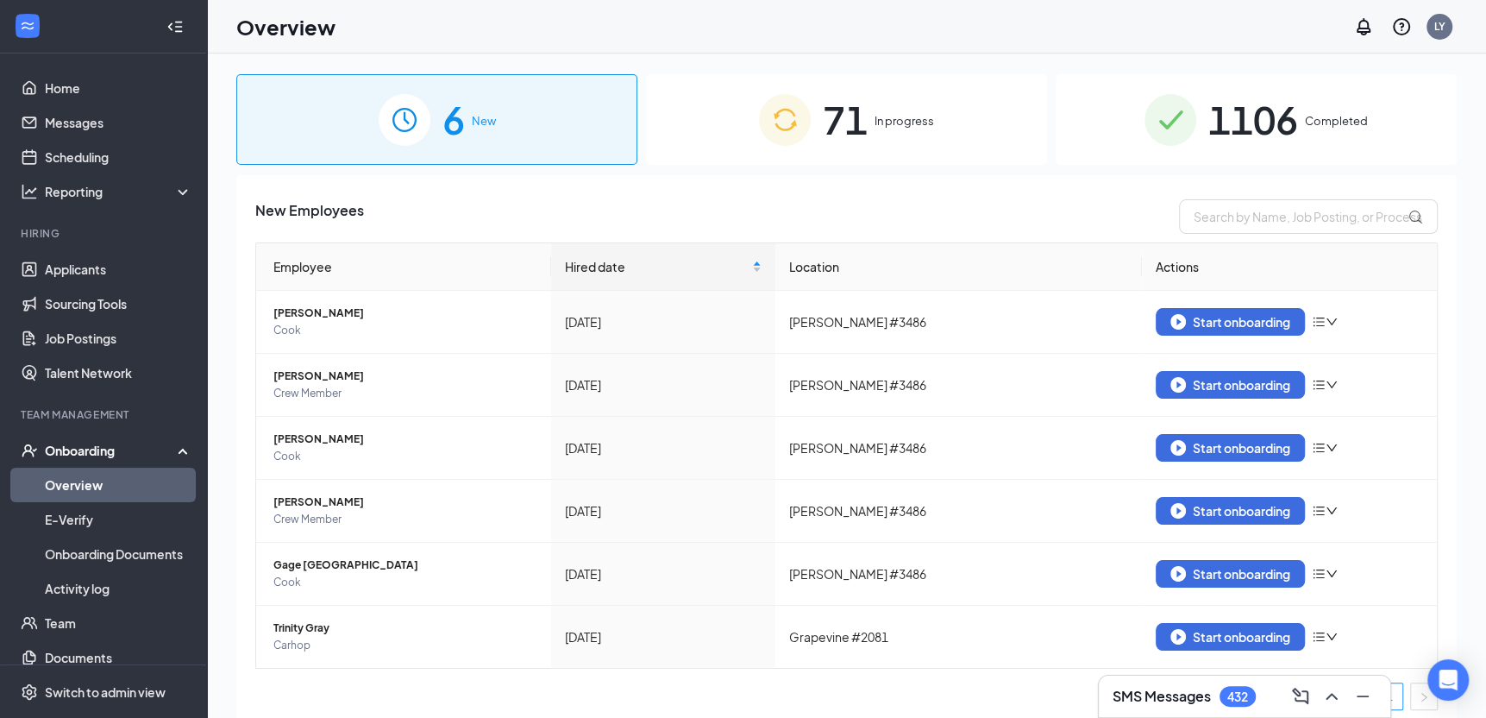
click at [1252, 116] on span "1106" at bounding box center [1253, 120] width 90 height 60
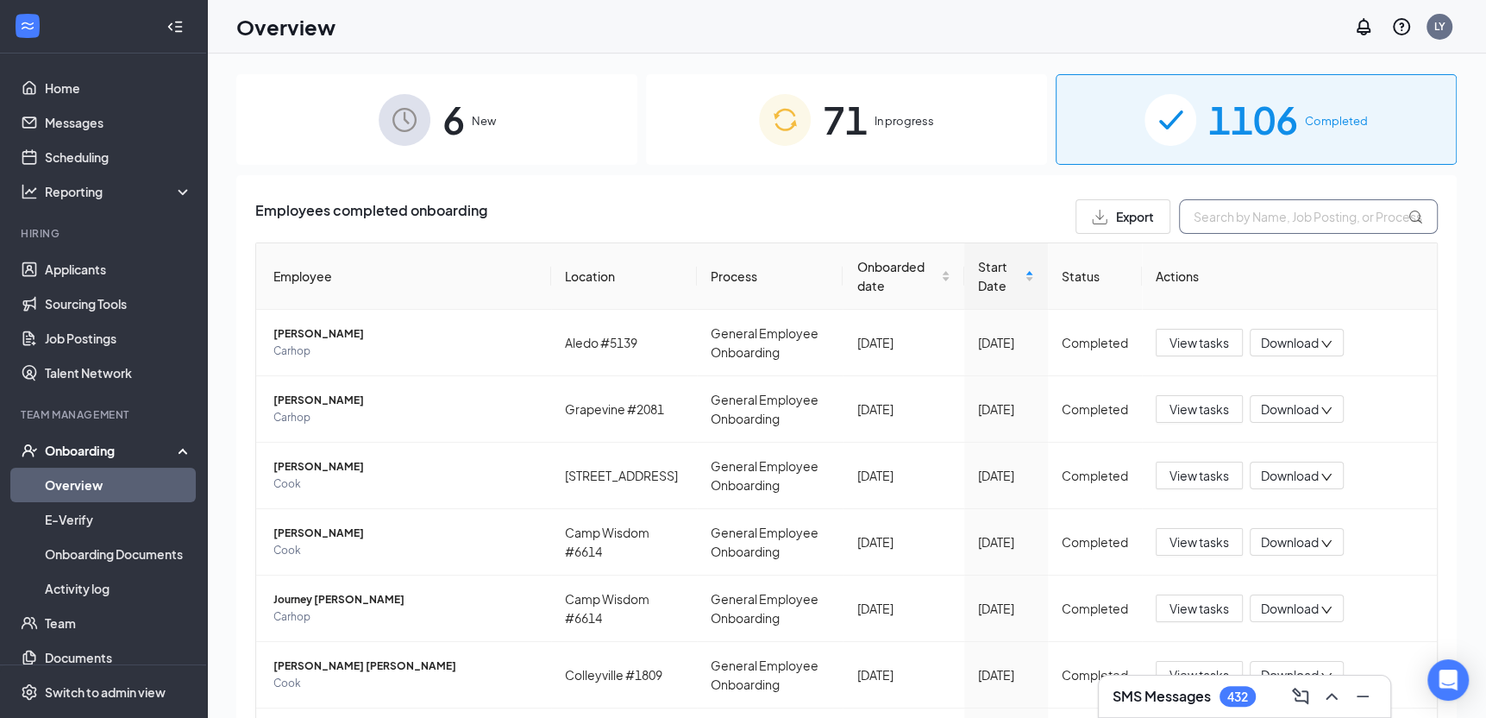
click at [1209, 223] on input "text" at bounding box center [1308, 216] width 259 height 35
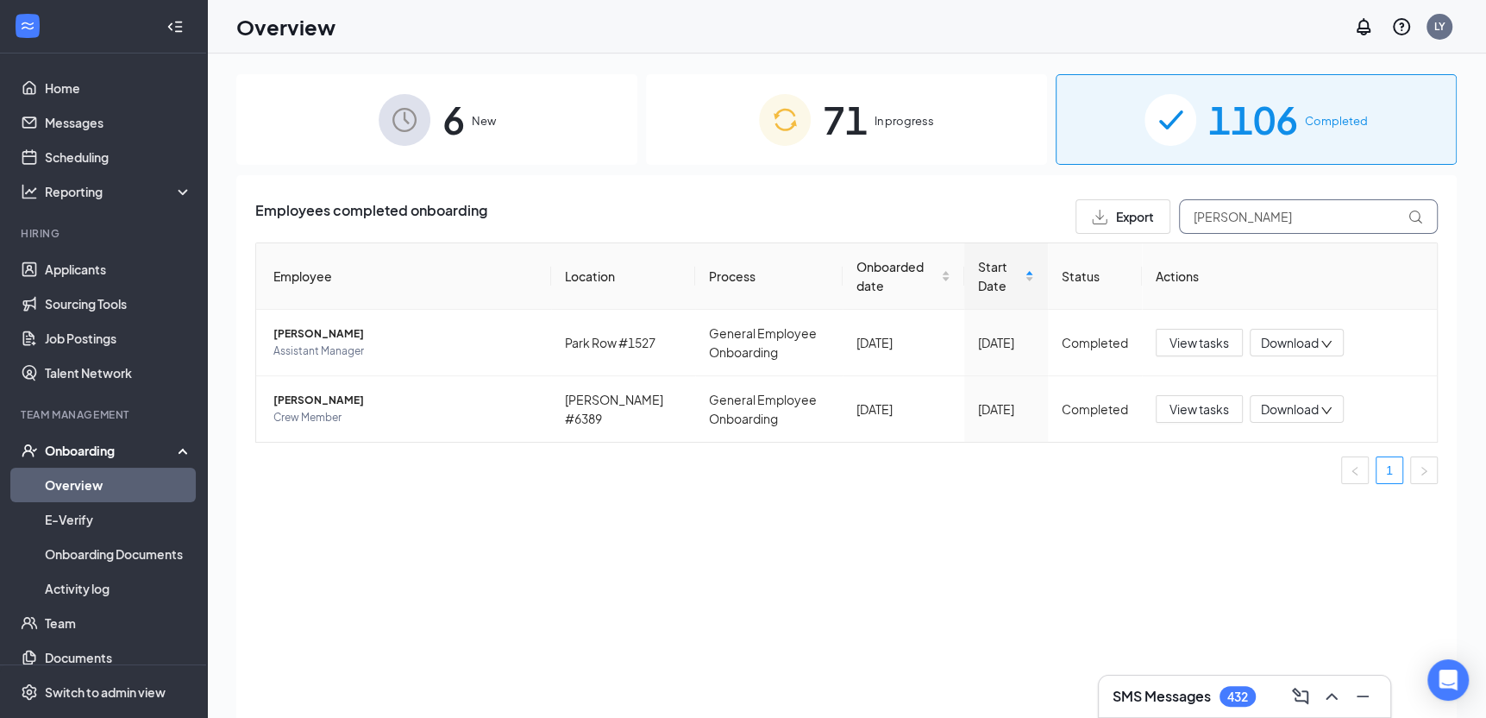
type input "[PERSON_NAME]"
click at [304, 348] on span "Assistant Manager" at bounding box center [405, 350] width 264 height 17
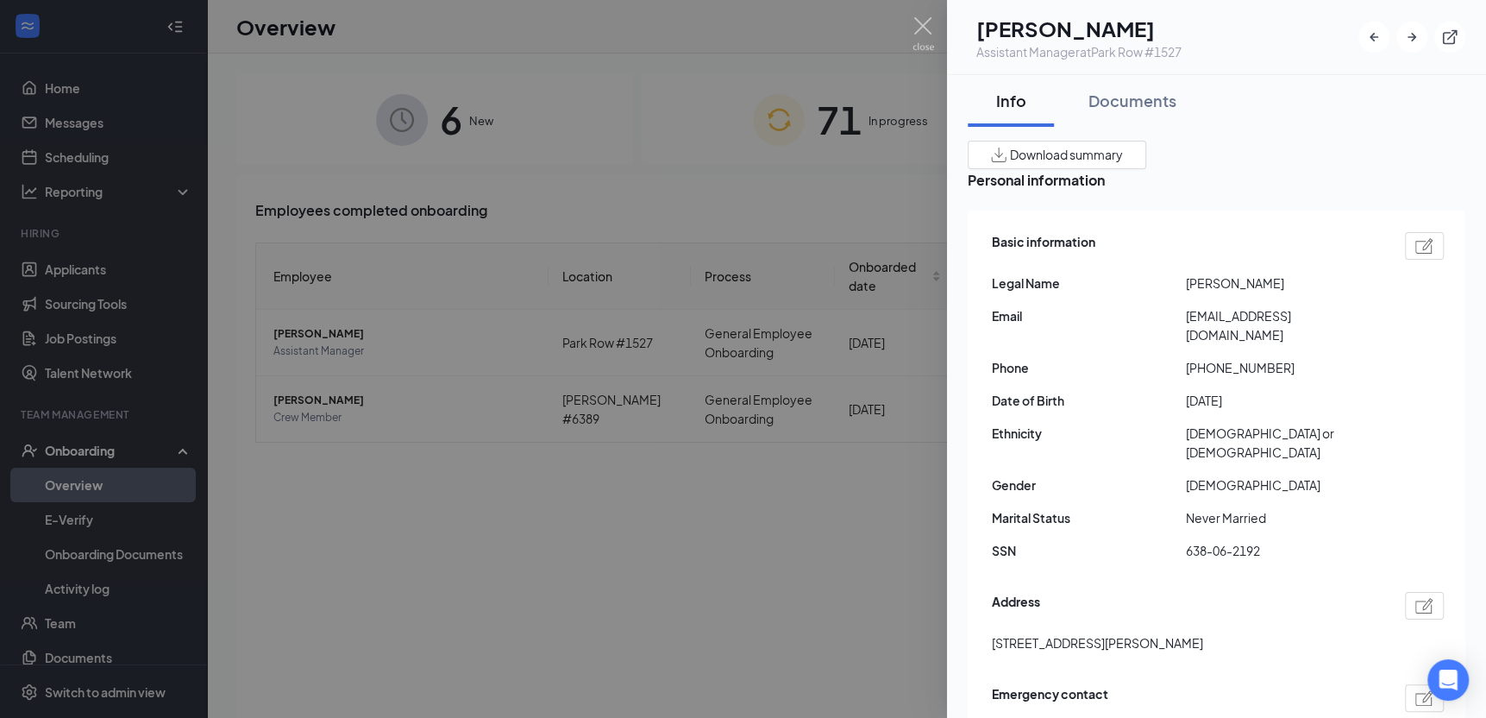
click at [1416, 254] on img at bounding box center [1424, 246] width 18 height 16
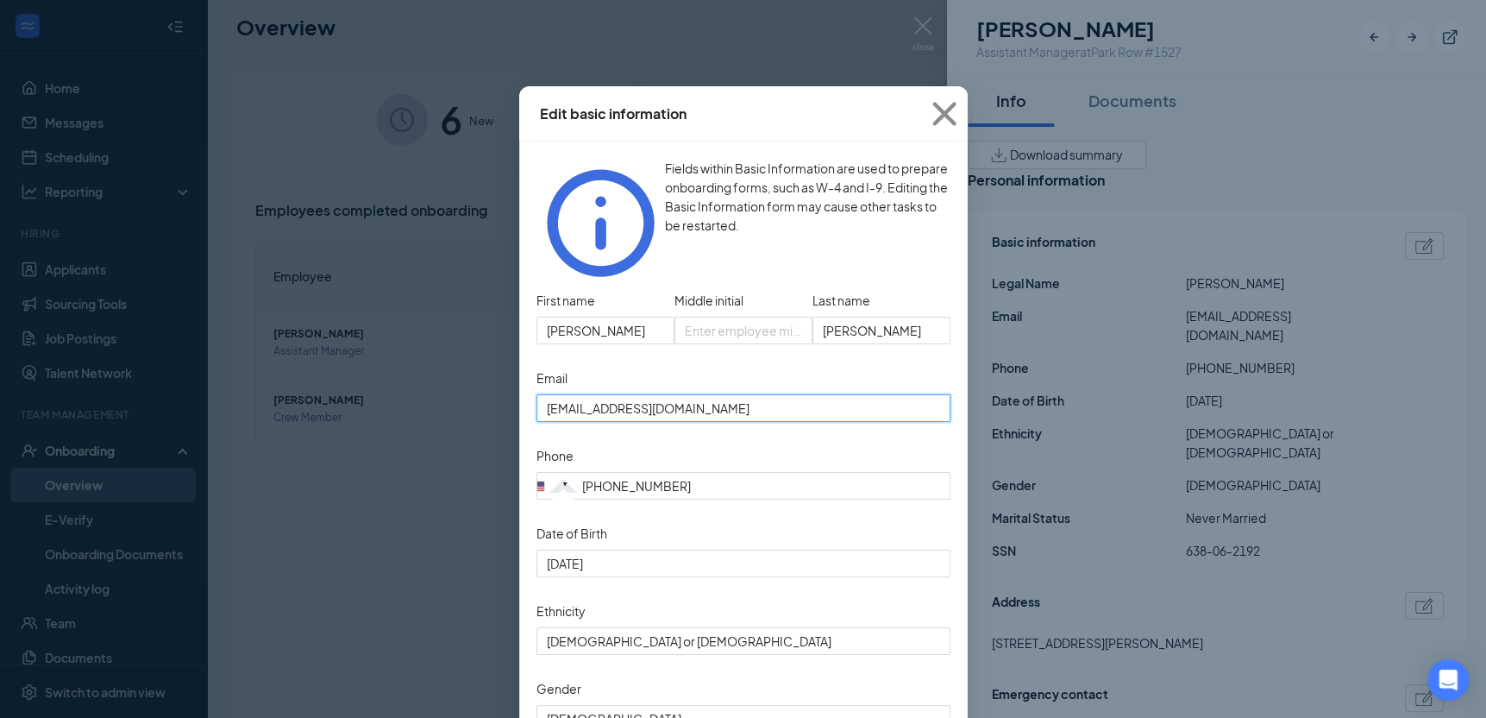
drag, startPoint x: 726, startPoint y: 381, endPoint x: 587, endPoint y: 380, distance: 139.7
click at [458, 380] on div "Edit basic information Fields within Basic Information are used to prepare onbo…" at bounding box center [743, 359] width 1486 height 718
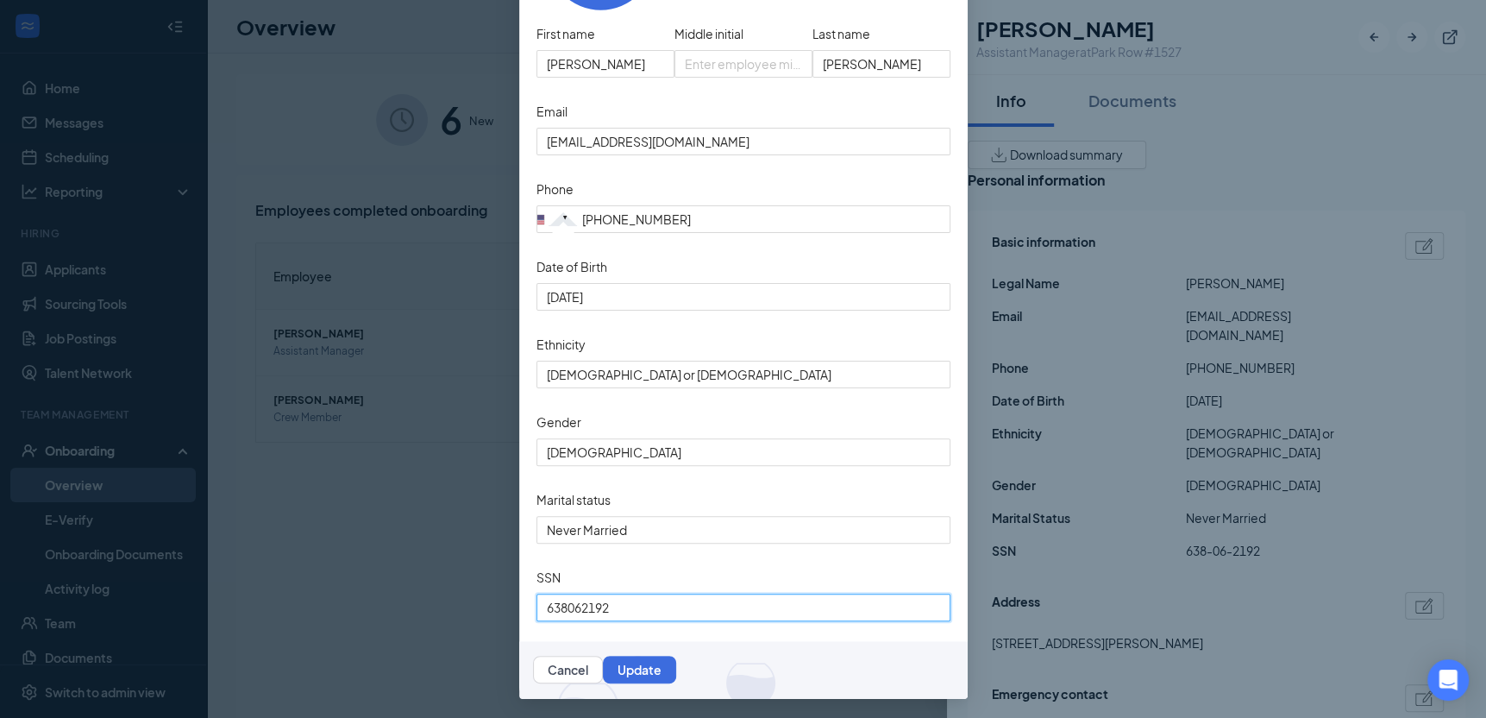
drag, startPoint x: 583, startPoint y: 595, endPoint x: 521, endPoint y: 619, distance: 66.6
click at [377, 600] on div "Edit basic information Fields within Basic Information are used to prepare onbo…" at bounding box center [743, 359] width 1486 height 718
click at [603, 672] on button "Cancel" at bounding box center [568, 670] width 70 height 28
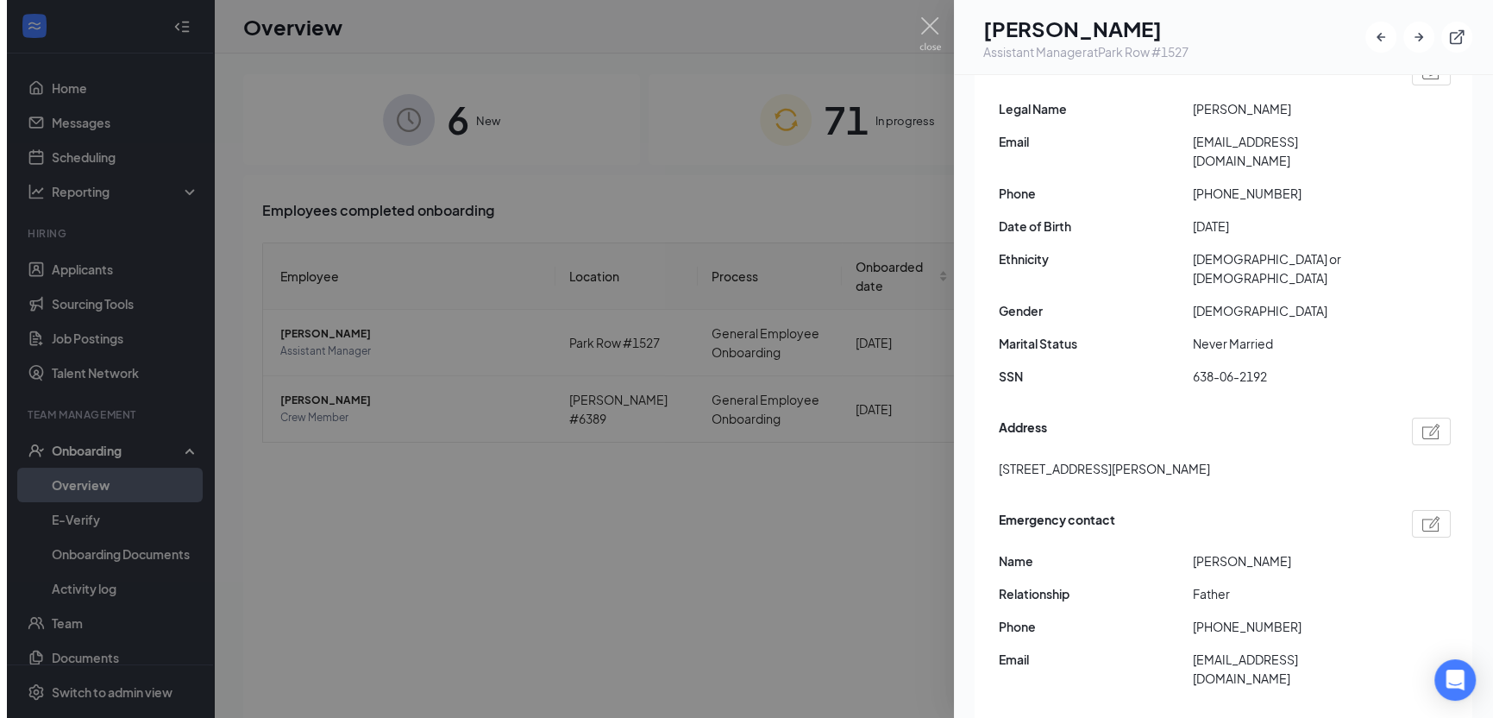
scroll to position [0, 0]
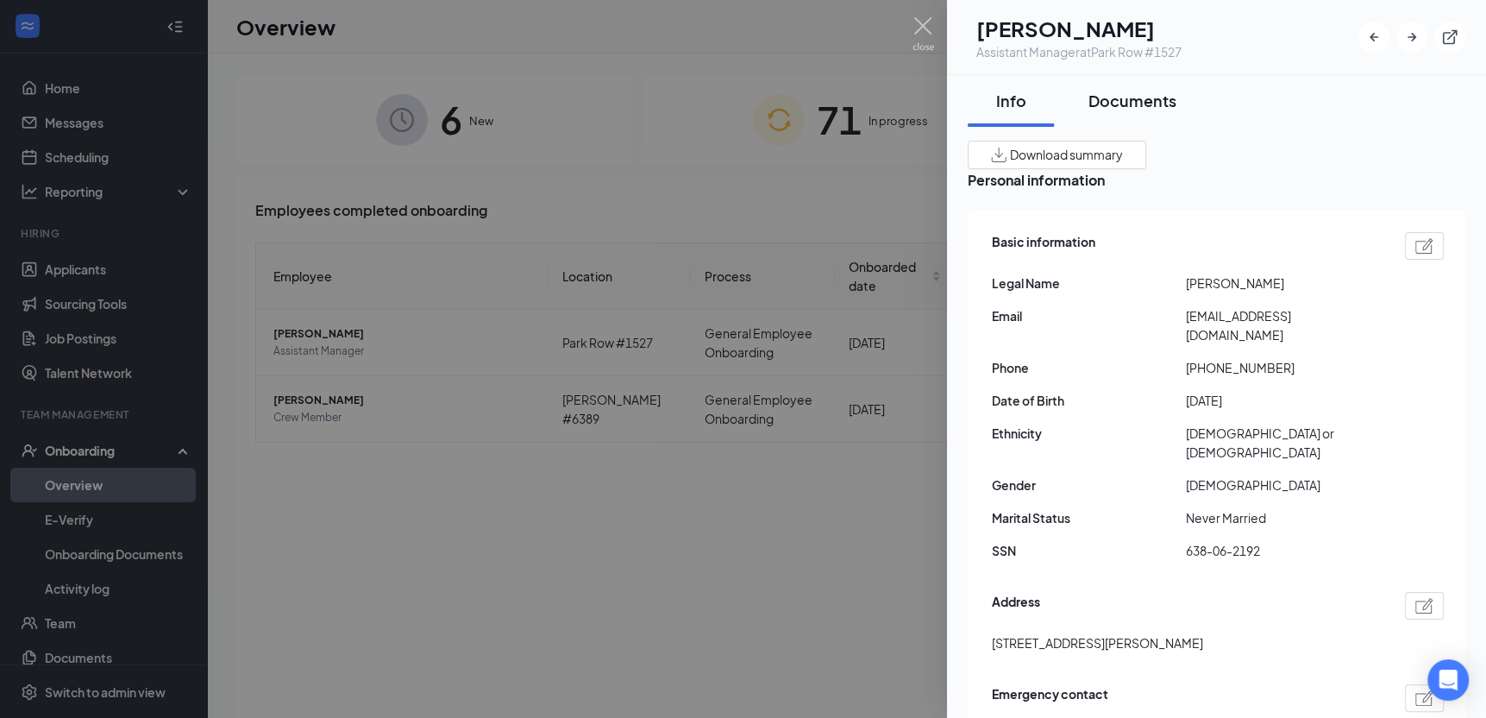
click at [1109, 93] on div "Documents" at bounding box center [1133, 101] width 88 height 22
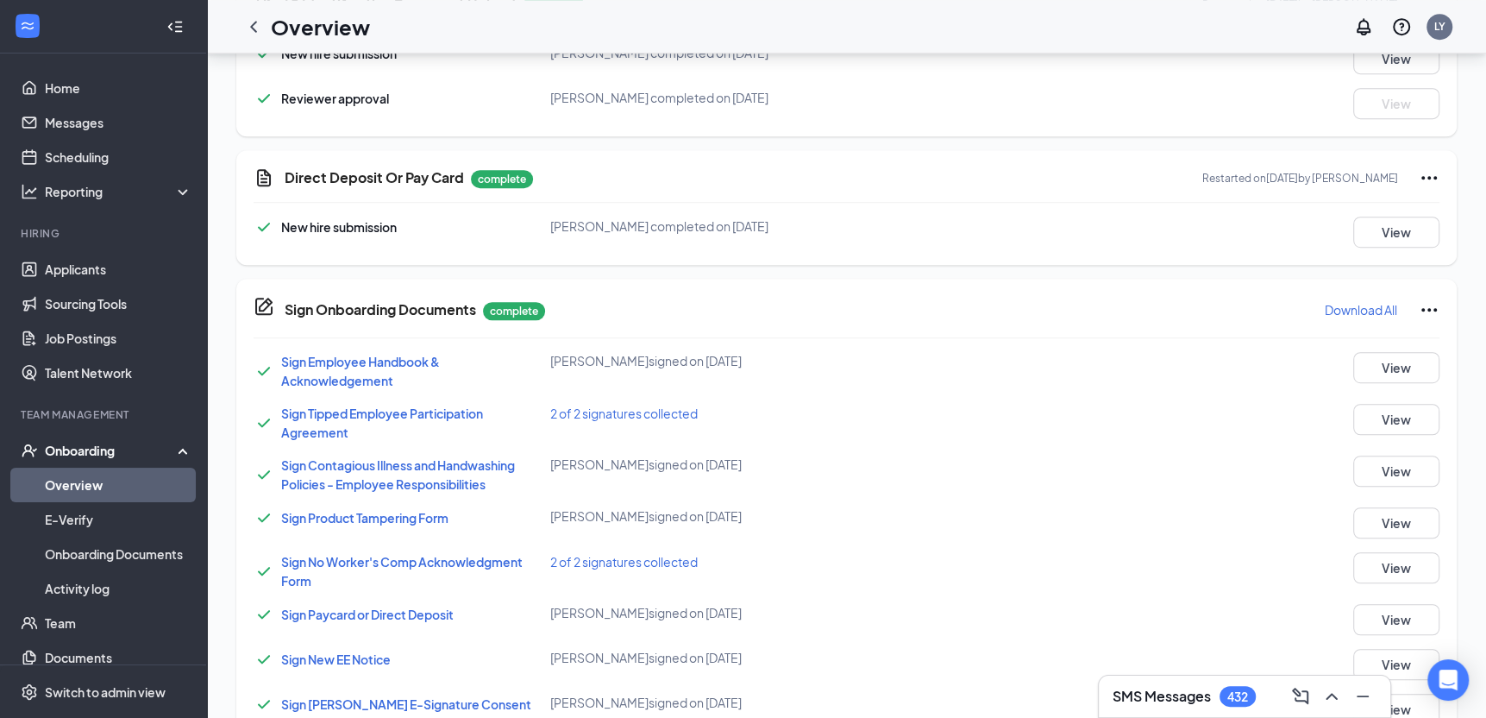
scroll to position [788, 0]
click at [1370, 220] on button "View" at bounding box center [1396, 232] width 86 height 31
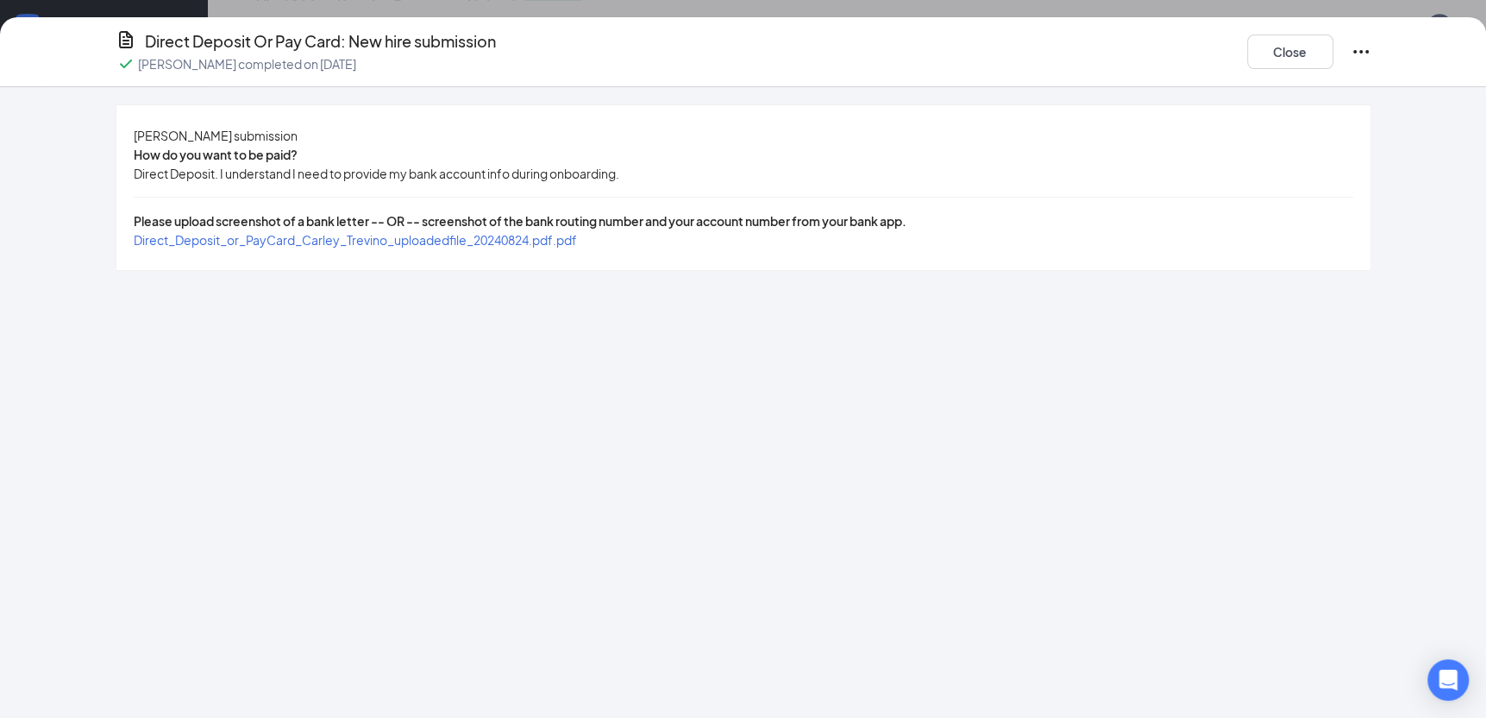
click at [577, 248] on span "Direct_Deposit_or_PayCard_Carley_Trevino_uploadedfile_20240824.pdf.pdf" at bounding box center [355, 240] width 443 height 16
